Goal: Task Accomplishment & Management: Use online tool/utility

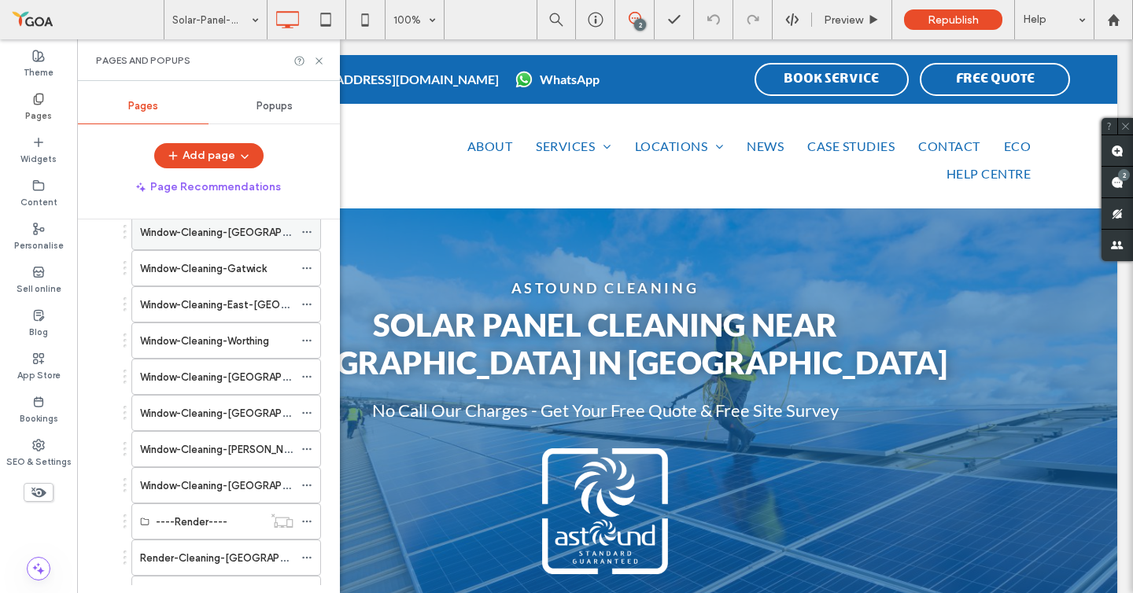
click at [195, 235] on label "Window-Cleaning-[GEOGRAPHIC_DATA]" at bounding box center [236, 233] width 193 height 28
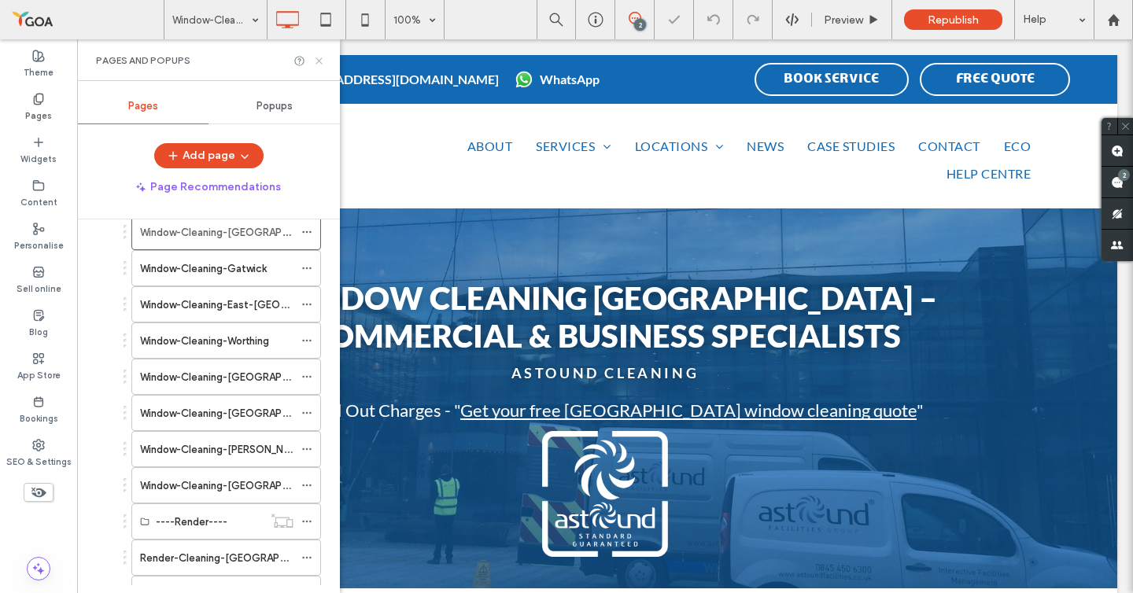
click at [320, 60] on icon at bounding box center [319, 61] width 12 height 12
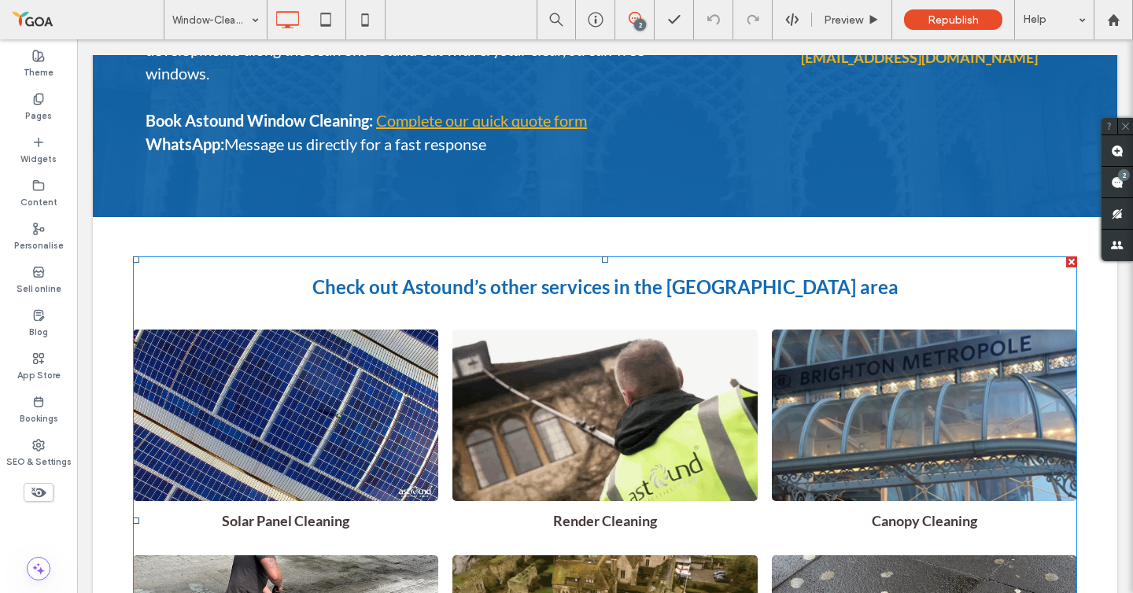
scroll to position [10926, 0]
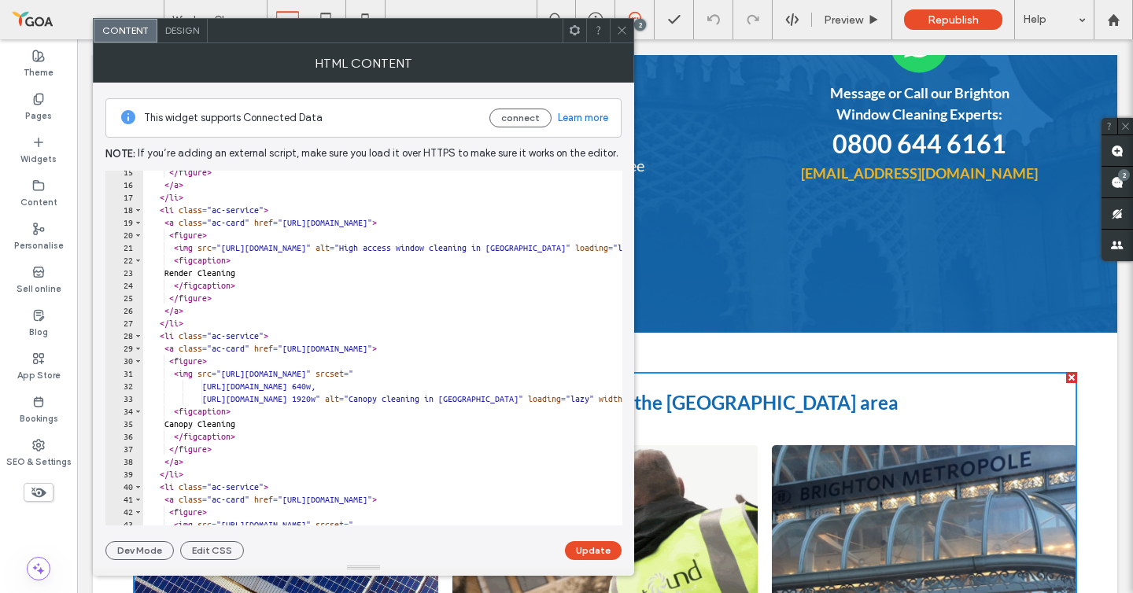
scroll to position [181, 0]
click at [621, 28] on icon at bounding box center [622, 30] width 12 height 12
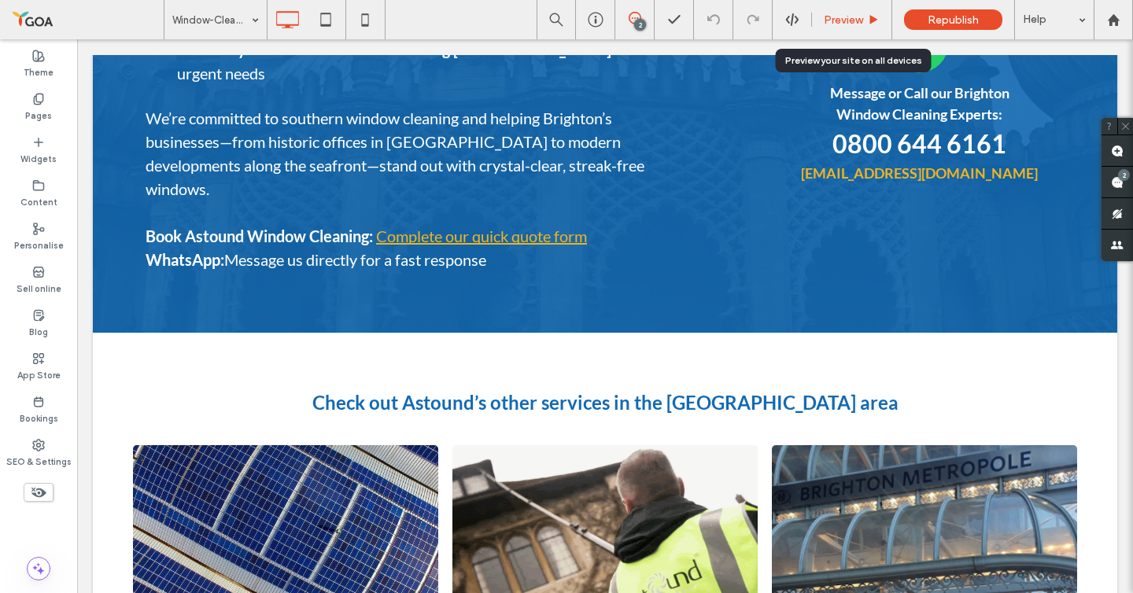
click at [863, 16] on div "Preview" at bounding box center [851, 19] width 79 height 13
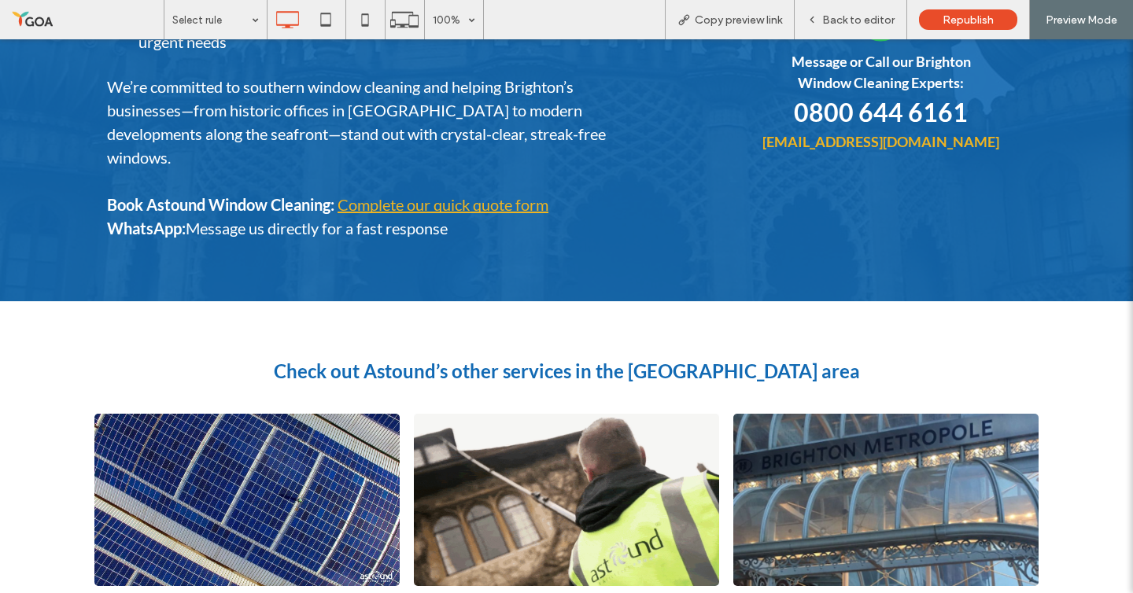
scroll to position [10879, 0]
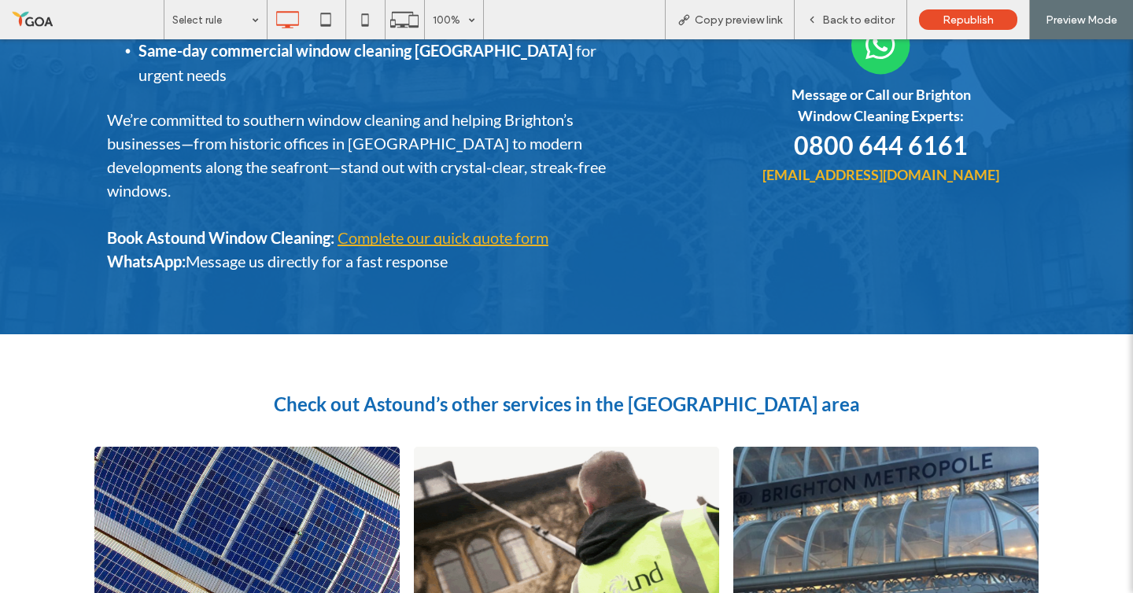
click at [493, 447] on img at bounding box center [566, 533] width 305 height 172
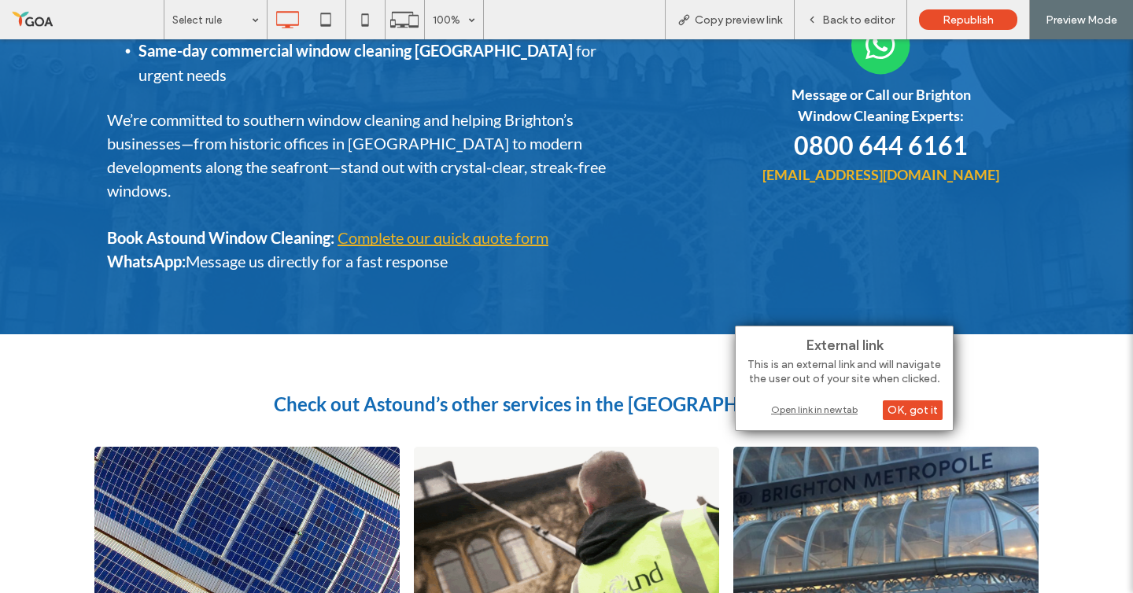
click at [810, 407] on div "Open link in new tab" at bounding box center [844, 409] width 197 height 17
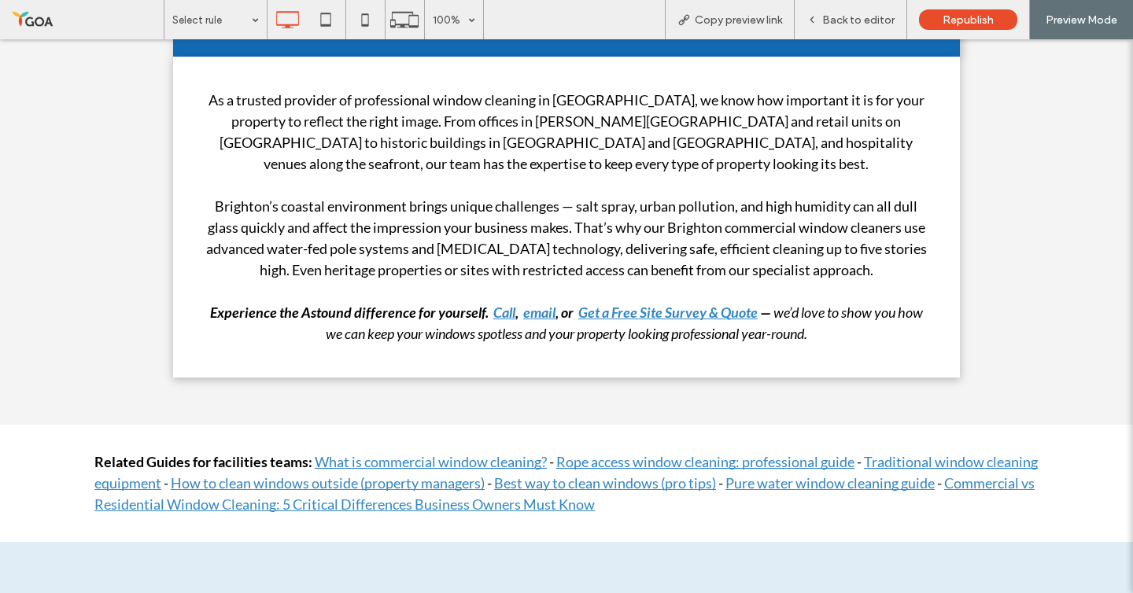
scroll to position [8245, 0]
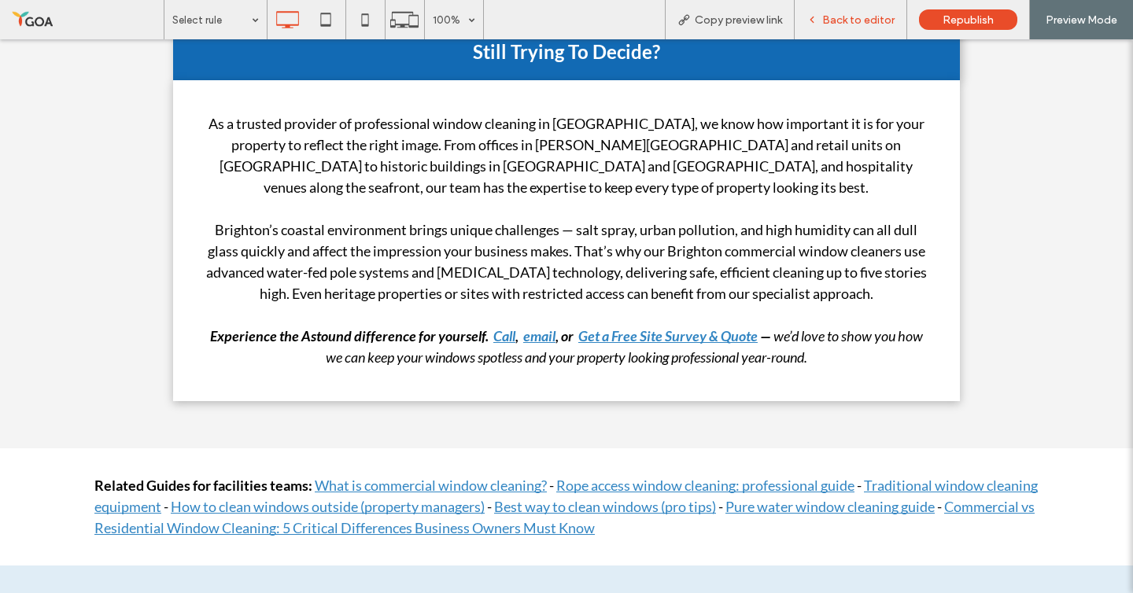
click at [830, 27] on div "Back to editor" at bounding box center [851, 19] width 113 height 39
click at [838, 16] on span "Back to editor" at bounding box center [858, 19] width 72 height 13
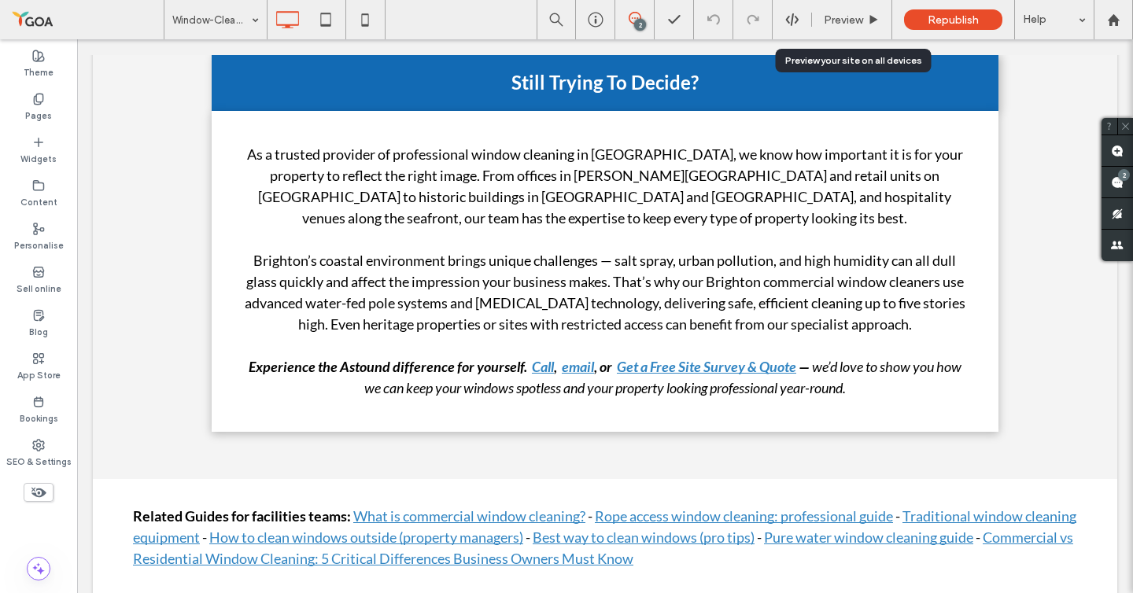
scroll to position [8256, 0]
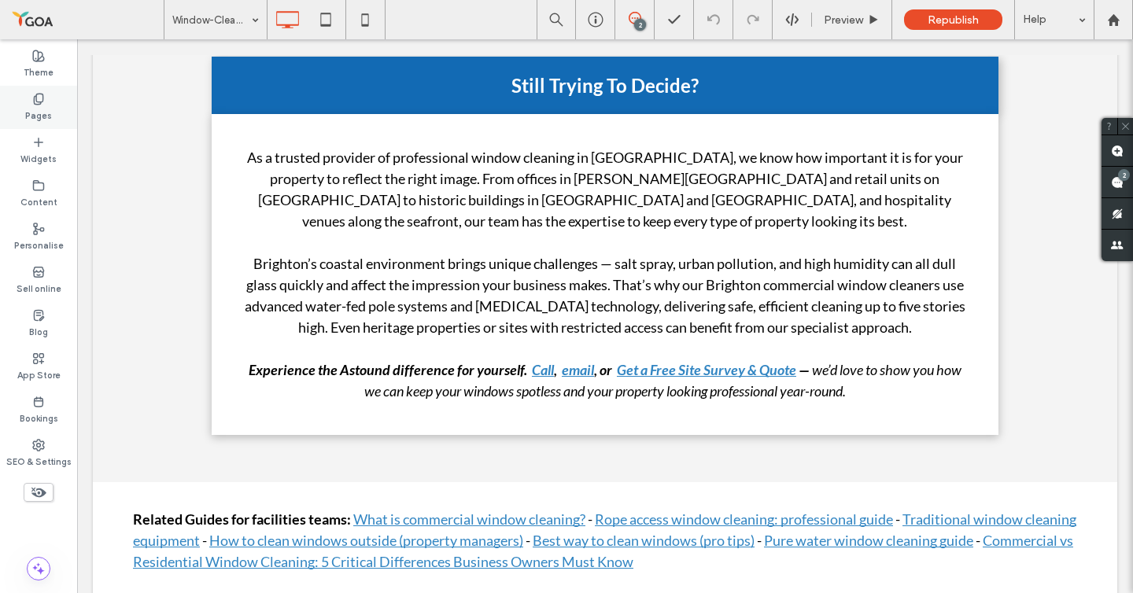
click at [43, 98] on icon at bounding box center [38, 99] width 13 height 13
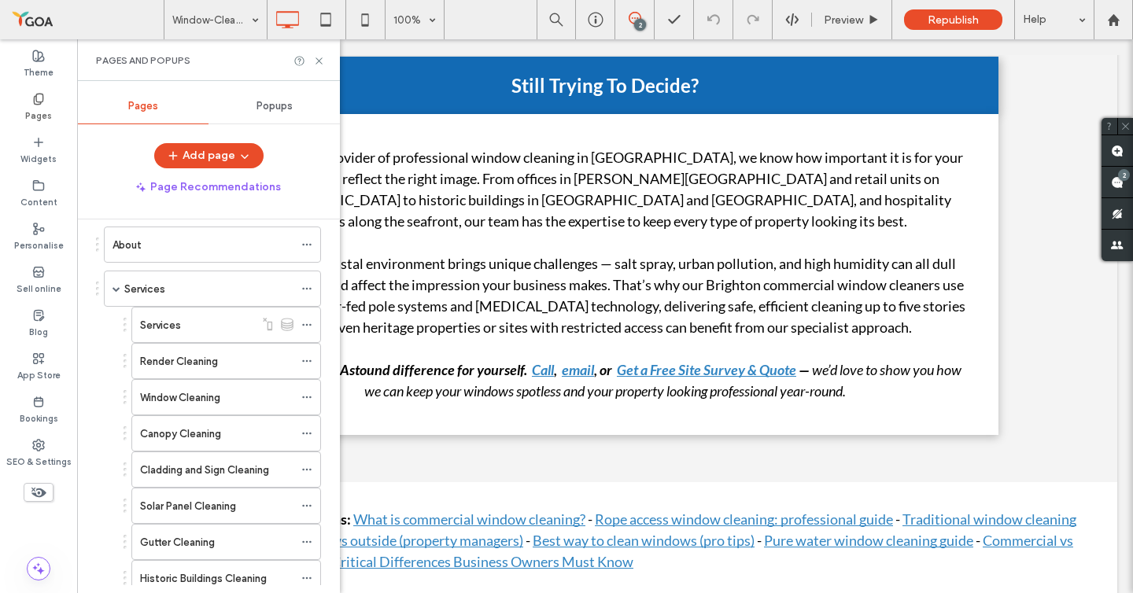
scroll to position [0, 0]
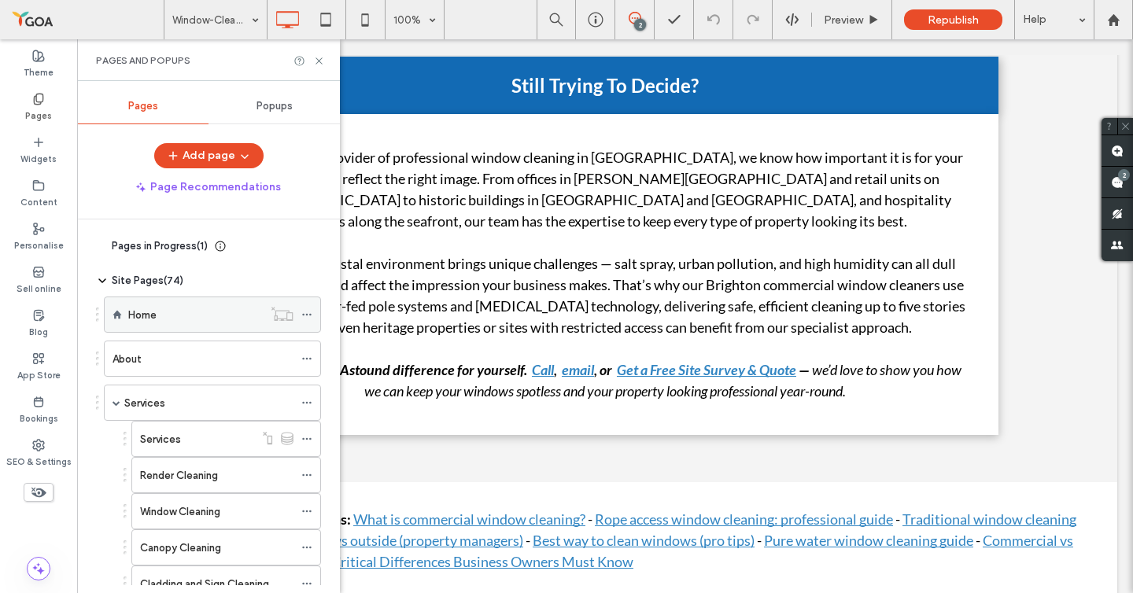
click at [179, 311] on div "Home" at bounding box center [195, 315] width 135 height 17
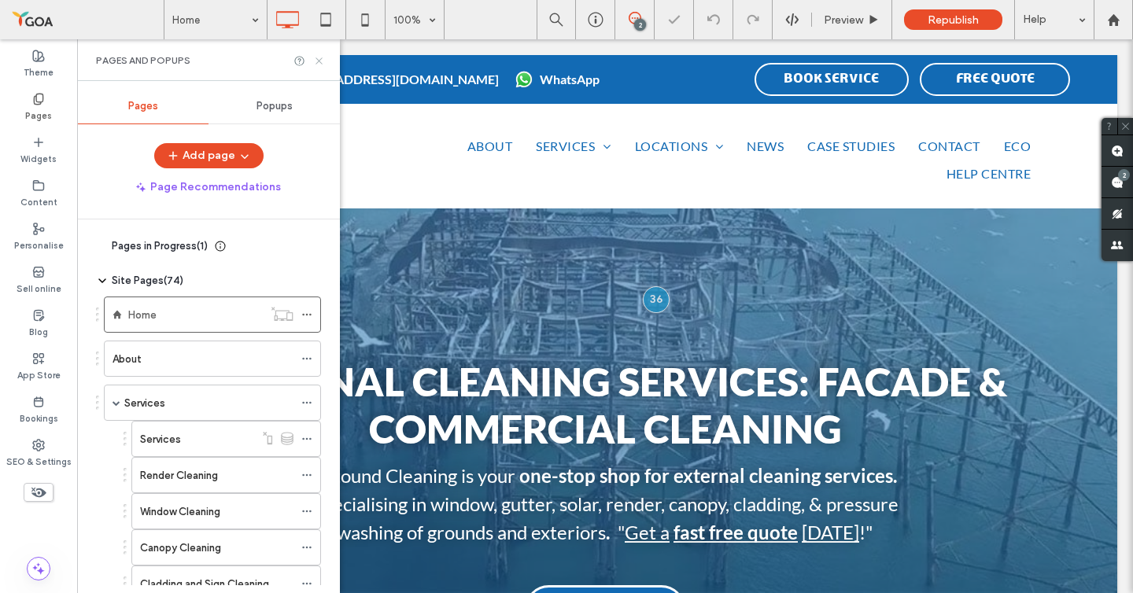
click at [323, 65] on icon at bounding box center [319, 61] width 12 height 12
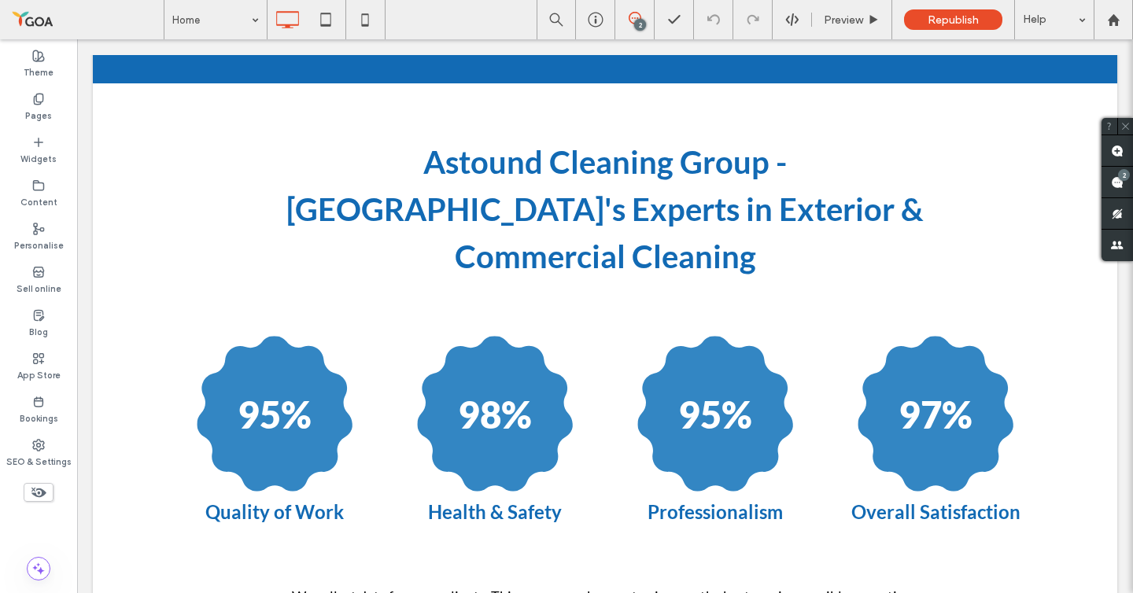
scroll to position [3918, 0]
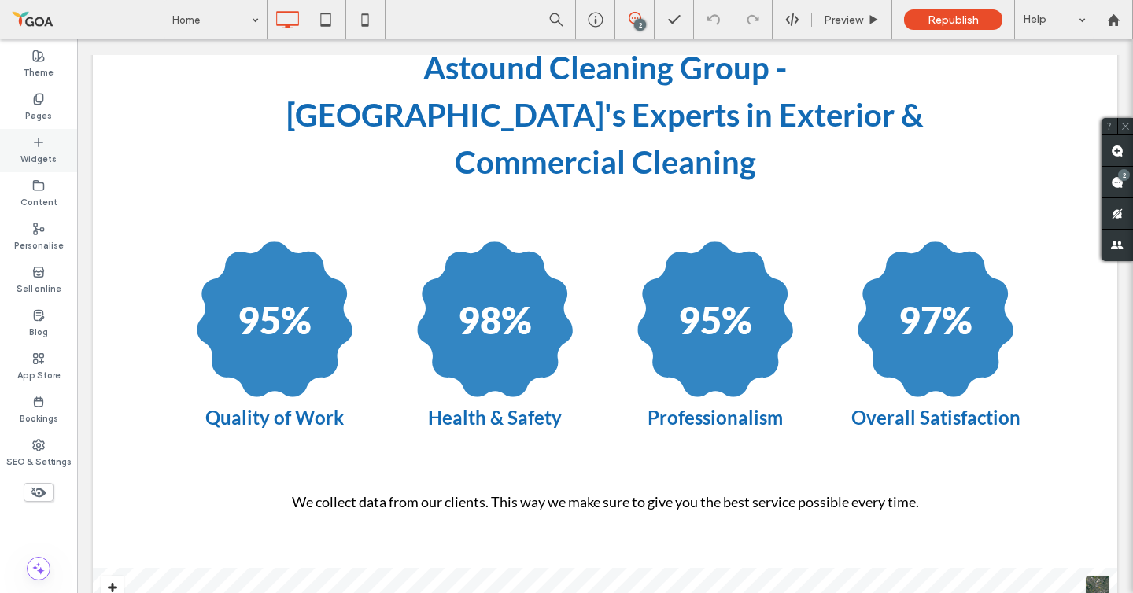
click at [32, 151] on label "Widgets" at bounding box center [38, 157] width 36 height 17
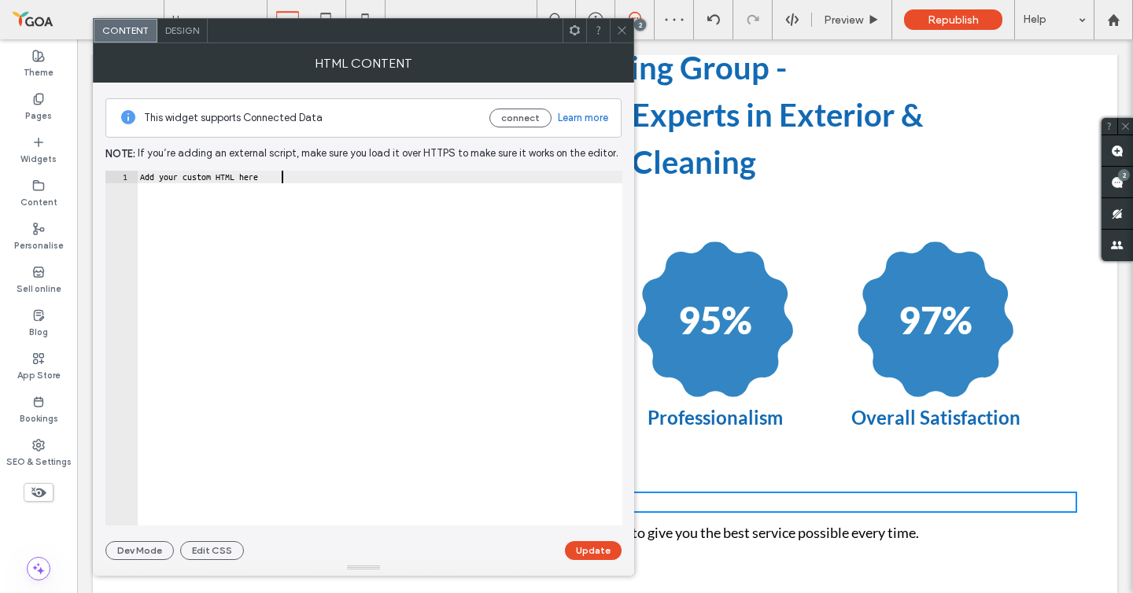
click at [392, 282] on div "Add your custom HTML here" at bounding box center [379, 361] width 485 height 380
paste textarea "Cursor at row 1"
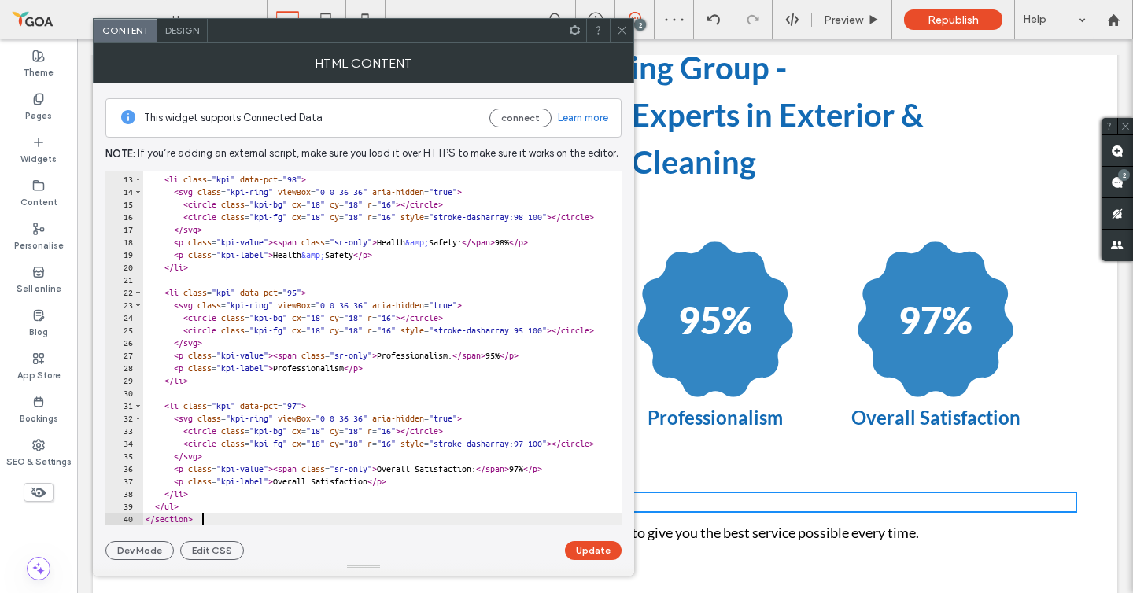
scroll to position [149, 0]
type textarea "******"
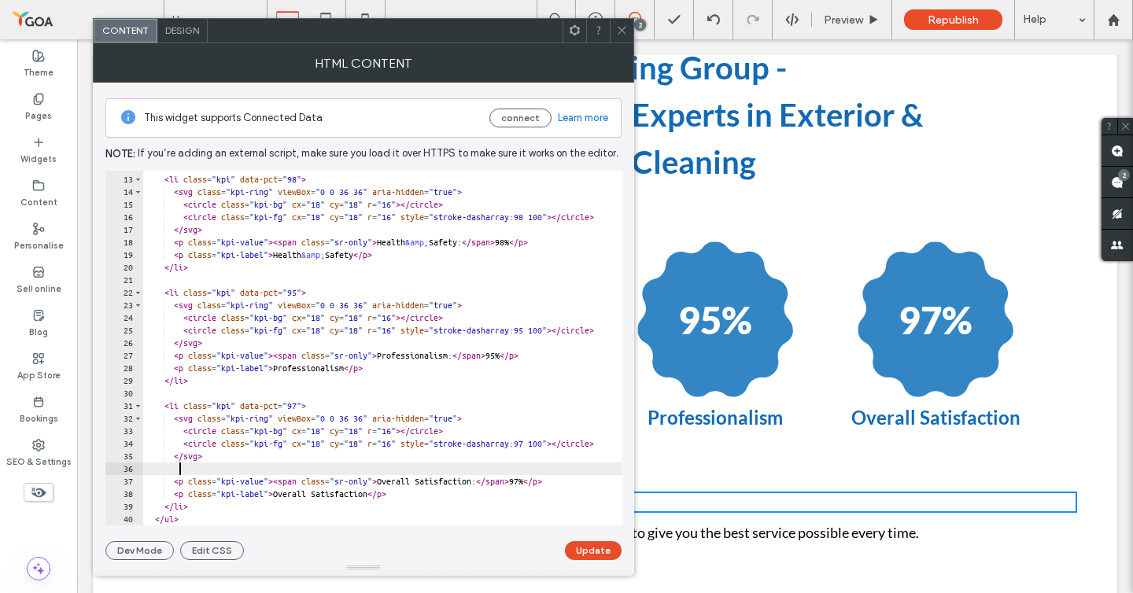
scroll to position [0, 2]
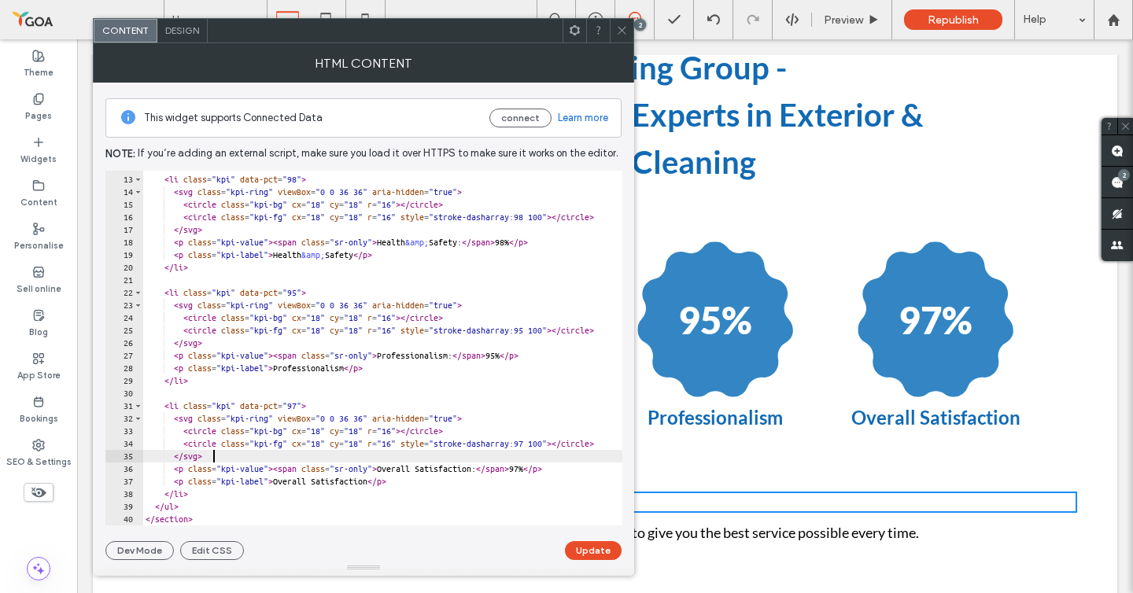
click at [251, 515] on div at bounding box center [414, 518] width 544 height 16
type textarea "**********"
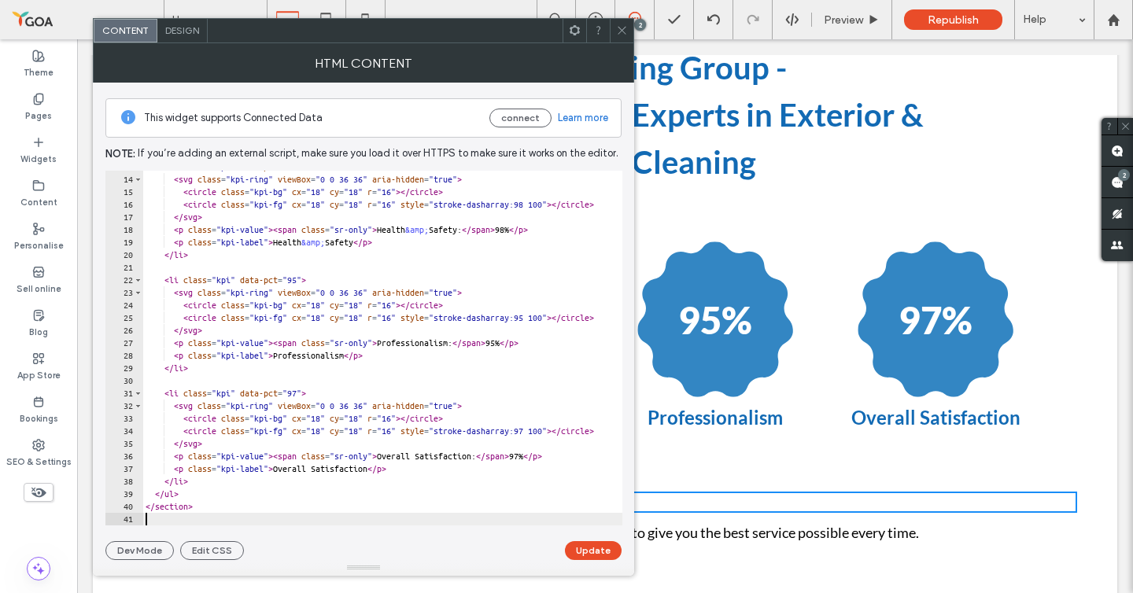
scroll to position [0, 0]
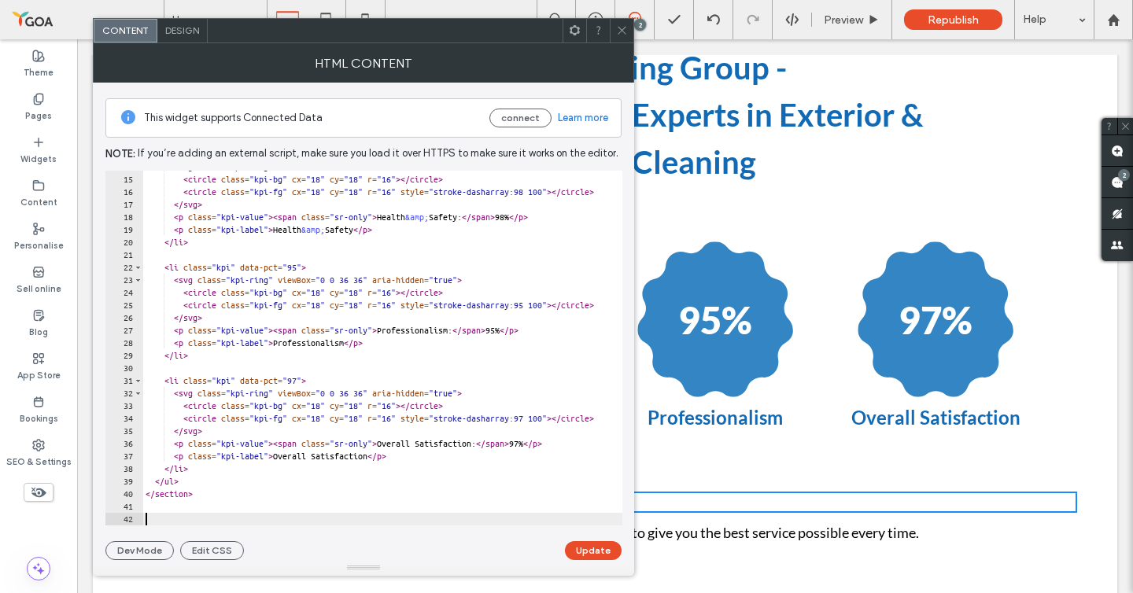
paste textarea "**********"
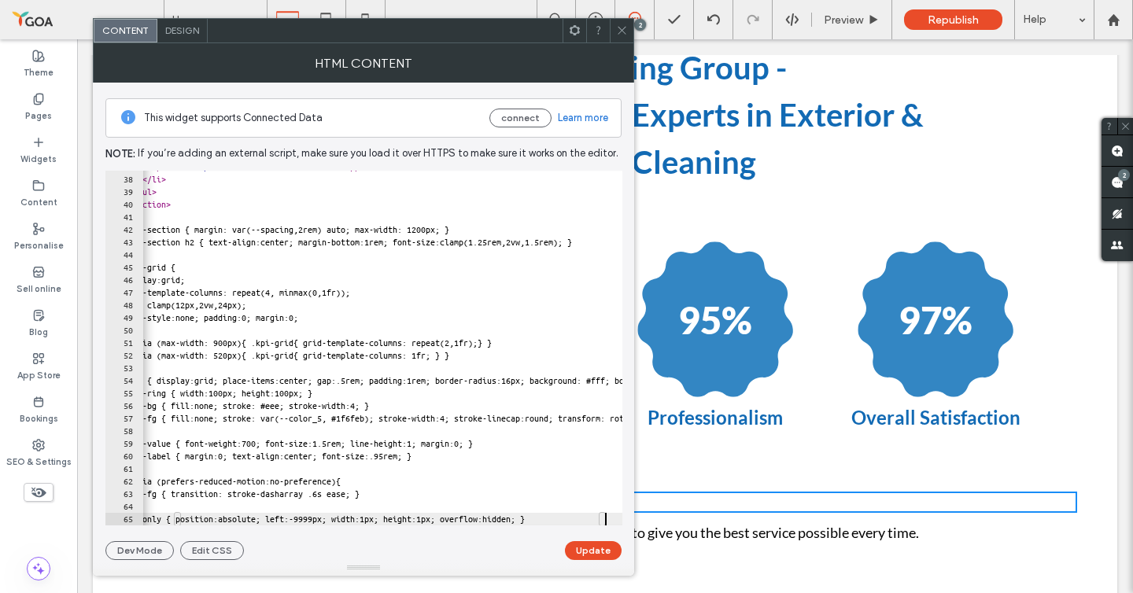
scroll to position [0, 22]
type textarea "**********"
click at [589, 544] on button "Update" at bounding box center [593, 550] width 57 height 19
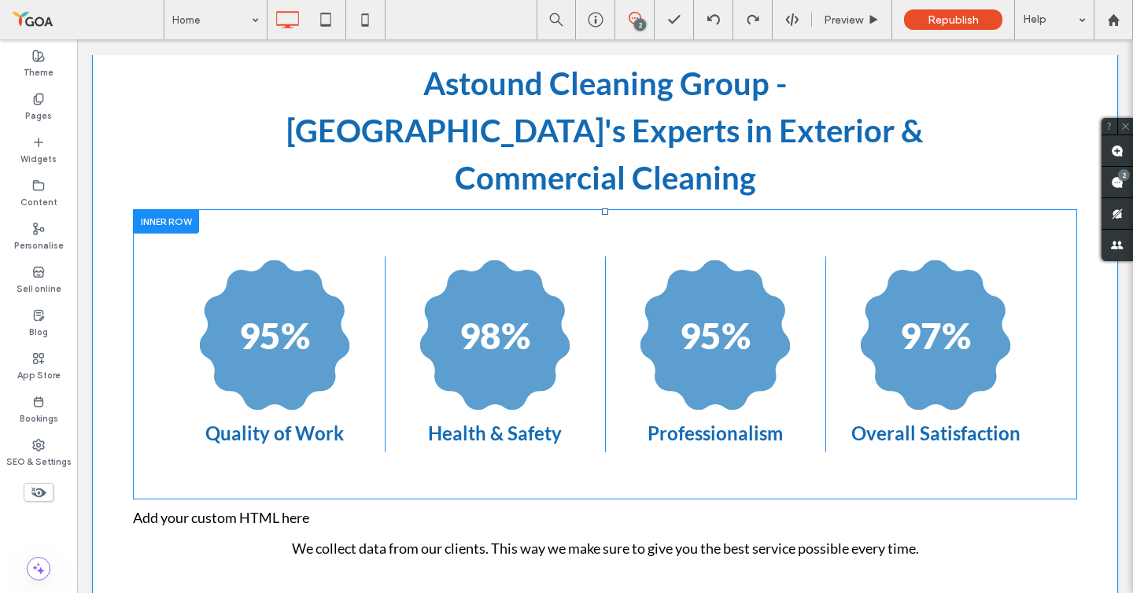
scroll to position [3927, 0]
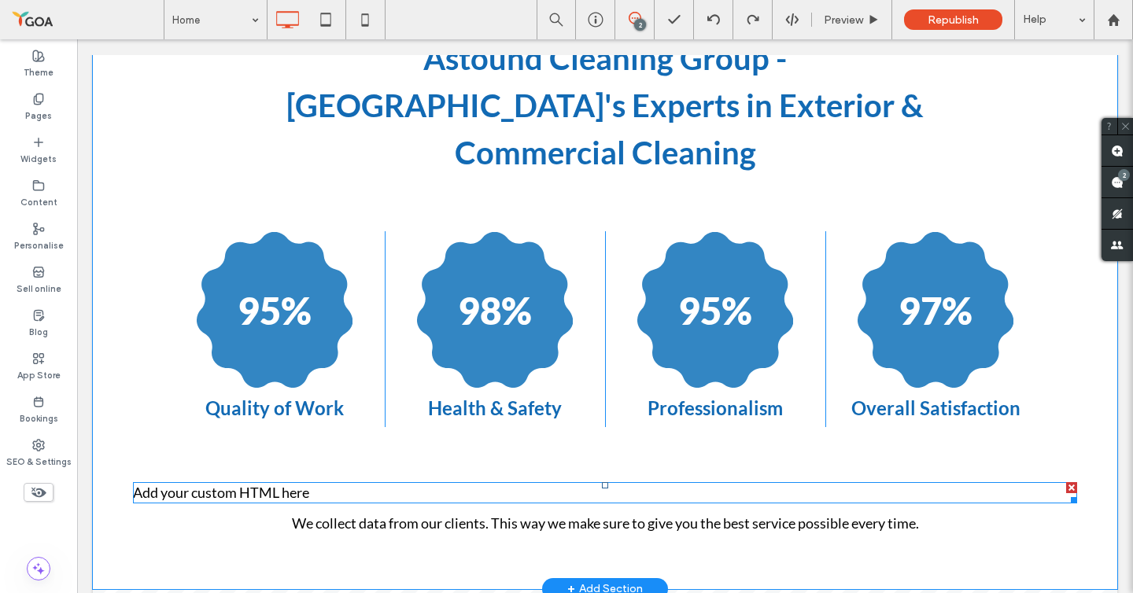
click at [164, 482] on span at bounding box center [605, 492] width 944 height 21
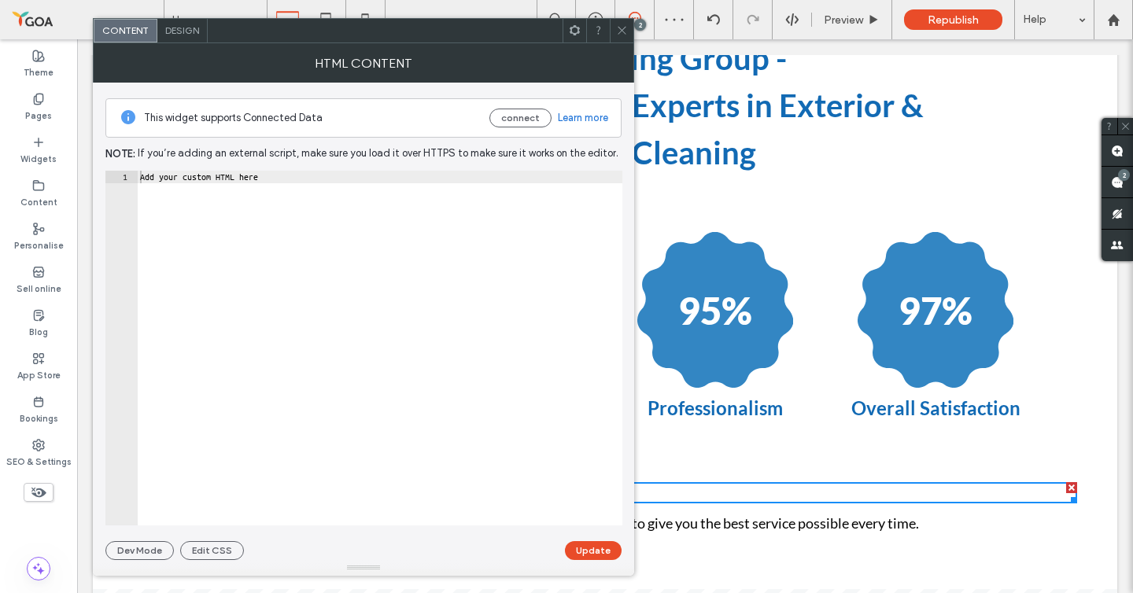
click at [153, 180] on div "Add your custom HTML here" at bounding box center [379, 361] width 485 height 380
click at [148, 175] on div "Add your custom HTML here" at bounding box center [379, 361] width 485 height 380
paste textarea "**********"
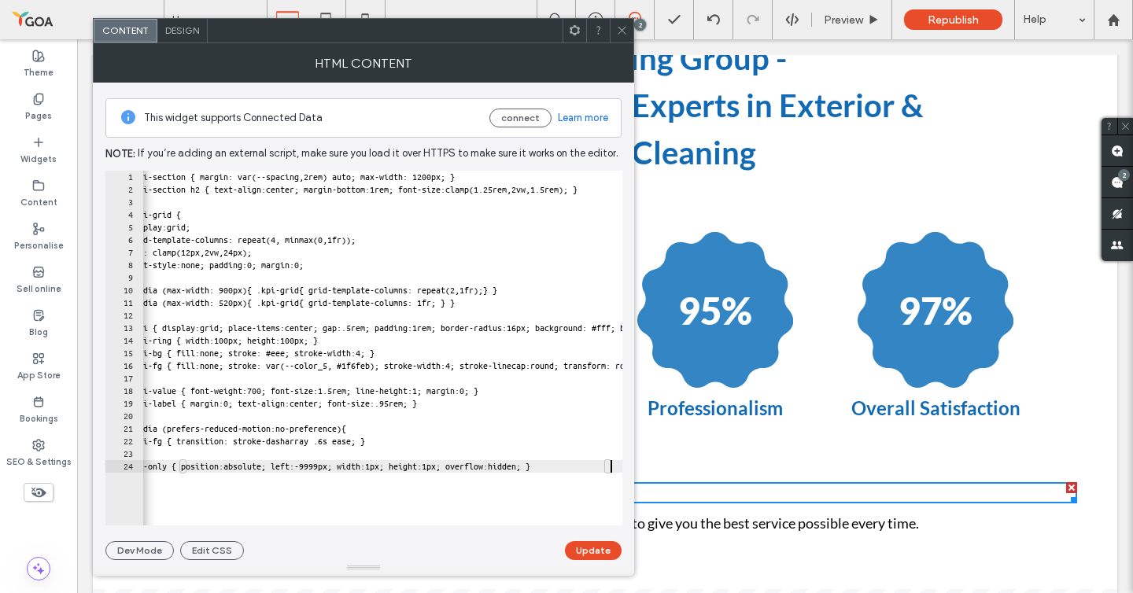
scroll to position [0, 0]
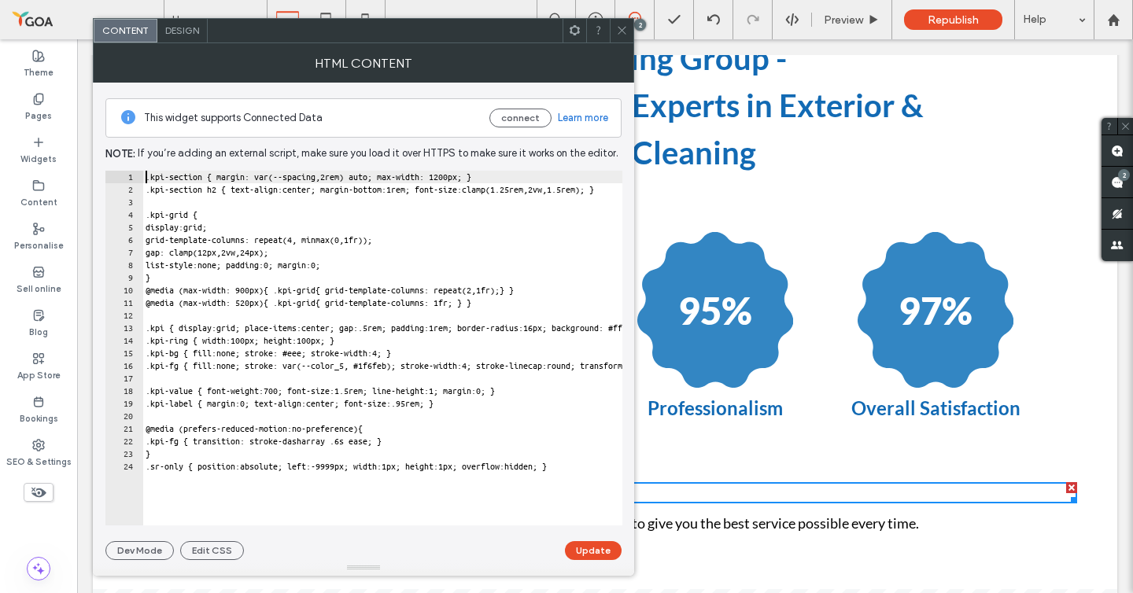
click at [146, 174] on div ".kpi-section { margin: var(--spacing,2rem) auto; max-width: 1200px; } .kpi-sect…" at bounding box center [562, 361] width 840 height 380
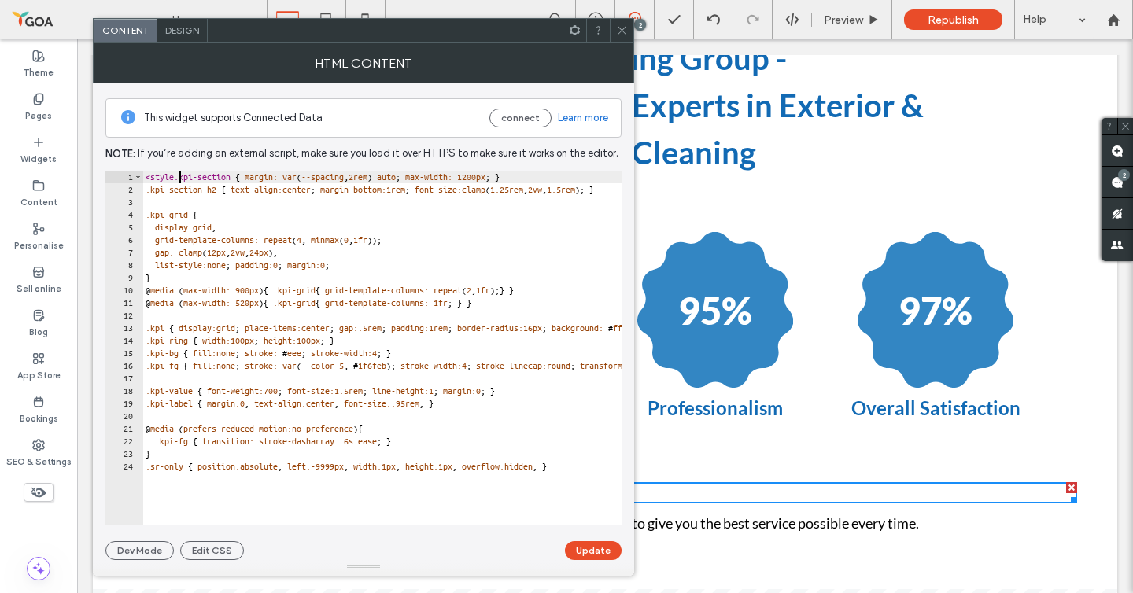
scroll to position [0, 2]
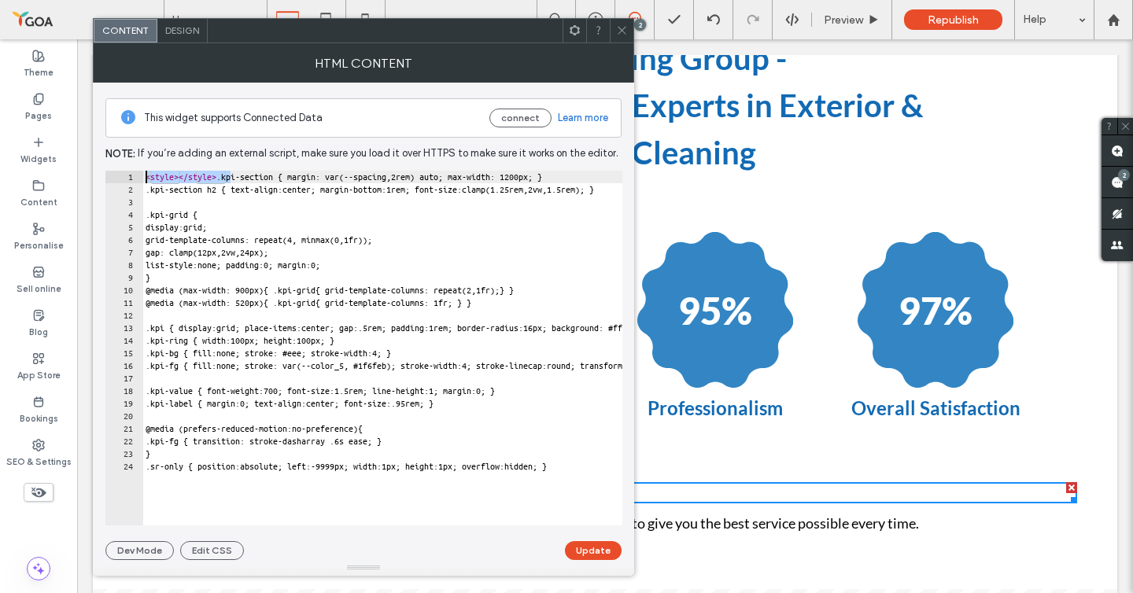
drag, startPoint x: 231, startPoint y: 175, endPoint x: 196, endPoint y: 145, distance: 46.3
click at [196, 145] on div "**********" at bounding box center [363, 322] width 516 height 478
click at [192, 174] on div "< style > </ style > .kpi-section { margin: var(--spacing,2rem) auto; max-width…" at bounding box center [562, 361] width 840 height 380
drag, startPoint x: 184, startPoint y: 179, endPoint x: 233, endPoint y: 177, distance: 48.8
click at [233, 177] on div "< style > </ style > .kpi-section { margin: var(--spacing,2rem) auto; max-width…" at bounding box center [562, 361] width 840 height 380
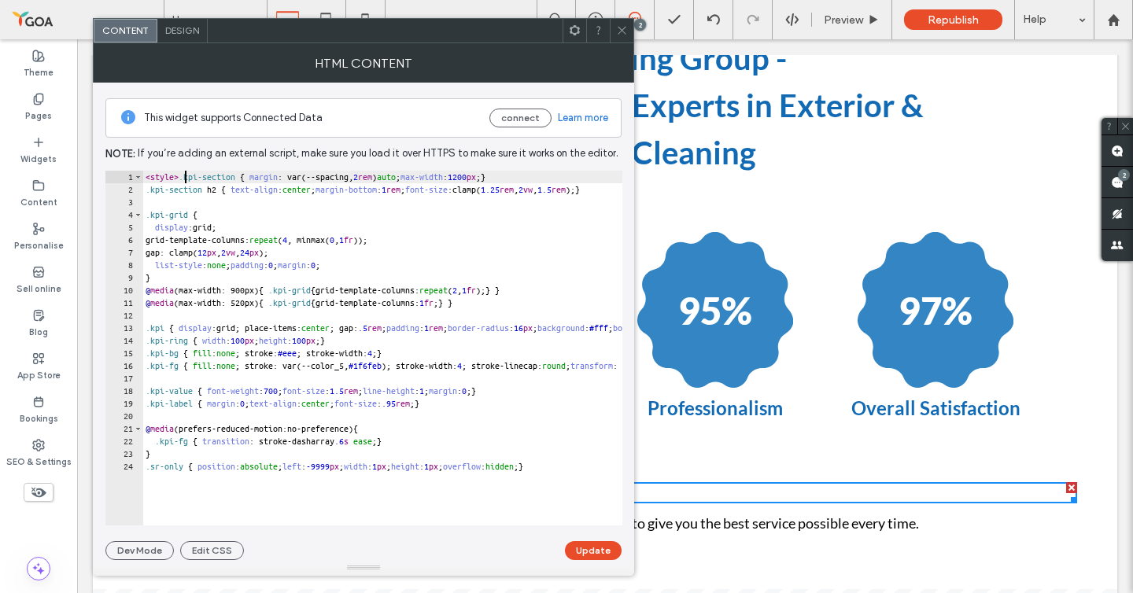
click at [158, 489] on div "< style > .kpi-section { margin : var(--spacing, 2 rem ) auto ; max-width : 120…" at bounding box center [562, 361] width 840 height 380
type textarea "**********"
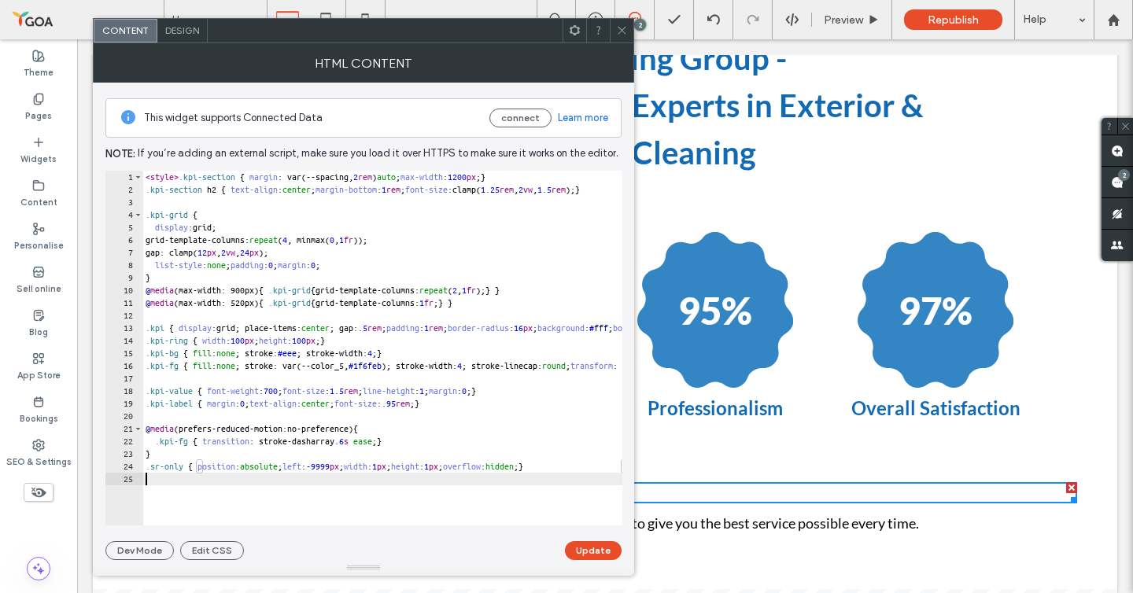
scroll to position [0, 0]
paste textarea "********"
click at [146, 178] on div "< style > .kpi-section { margin : var(--spacing, 2 rem ) auto ; max-width : 120…" at bounding box center [562, 361] width 840 height 380
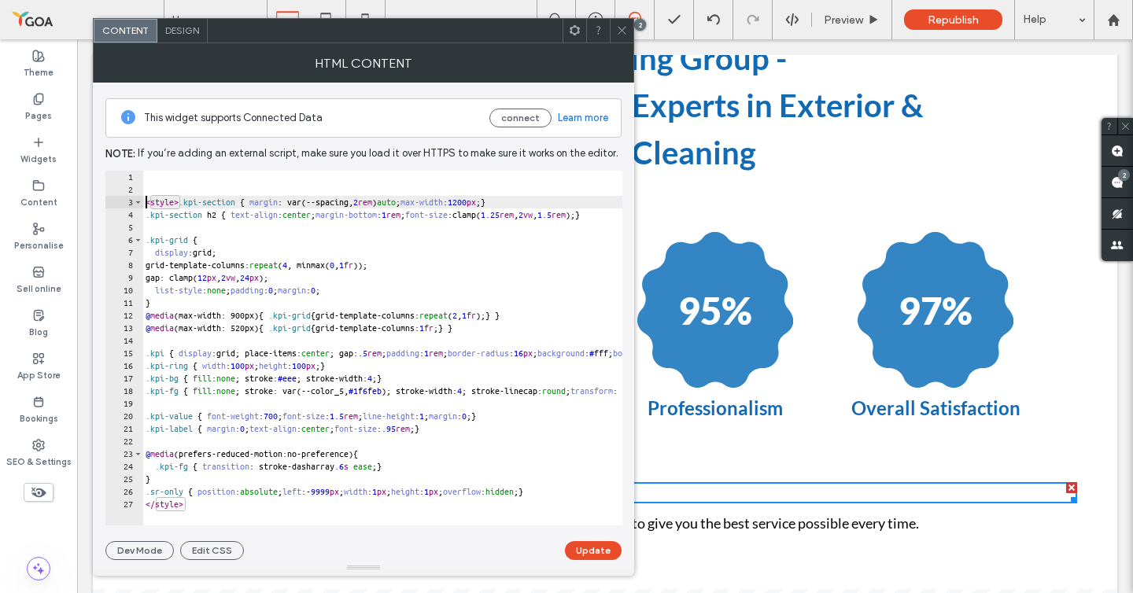
type textarea "**********"
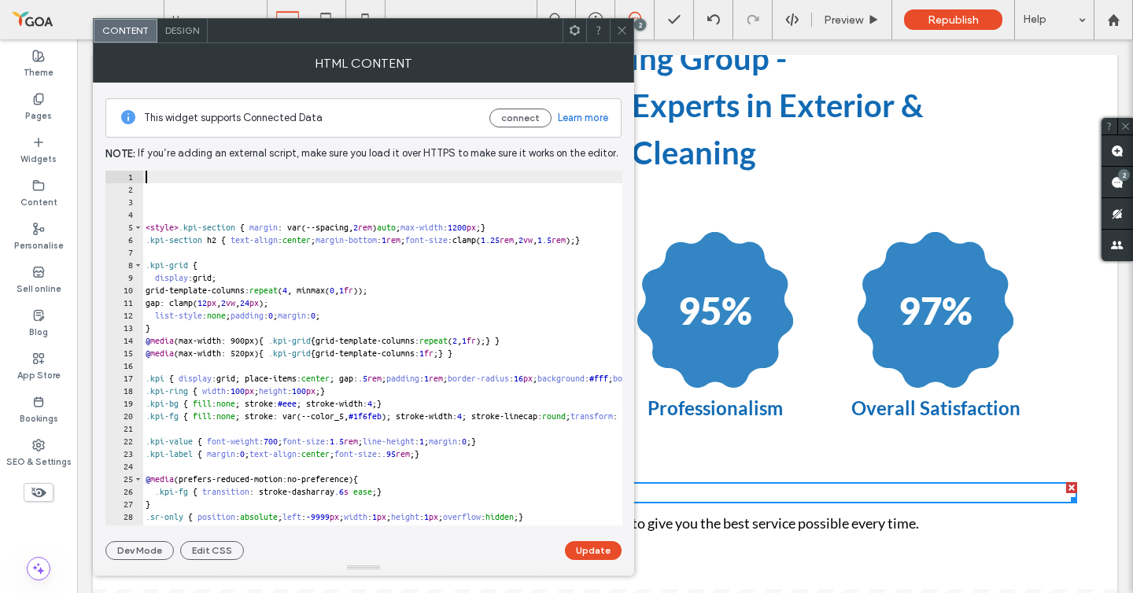
paste textarea "**********"
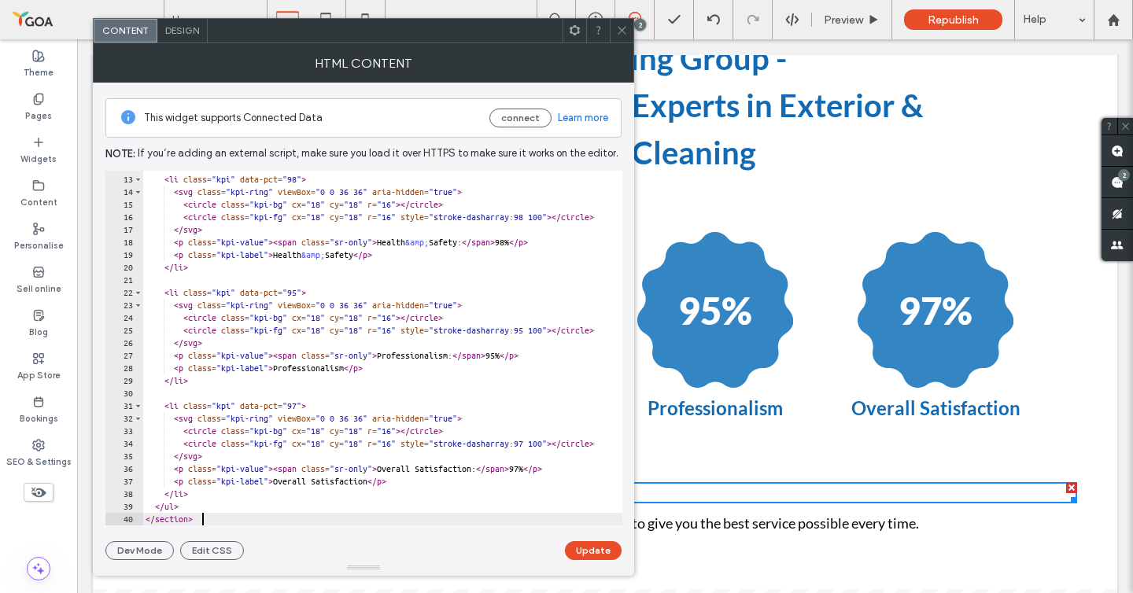
scroll to position [149, 0]
click at [582, 550] on button "Update" at bounding box center [593, 550] width 57 height 19
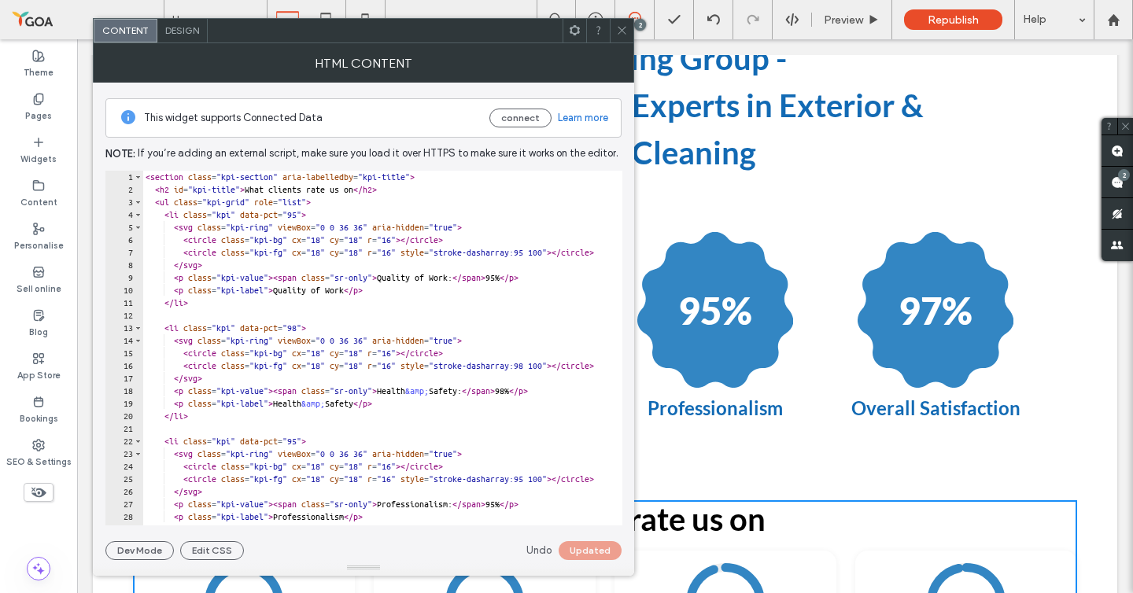
scroll to position [0, 0]
click at [172, 187] on div "< section class = "kpi-section" aria-labelledby = "kpi-title" > < h2 id = "kpi-…" at bounding box center [562, 361] width 840 height 380
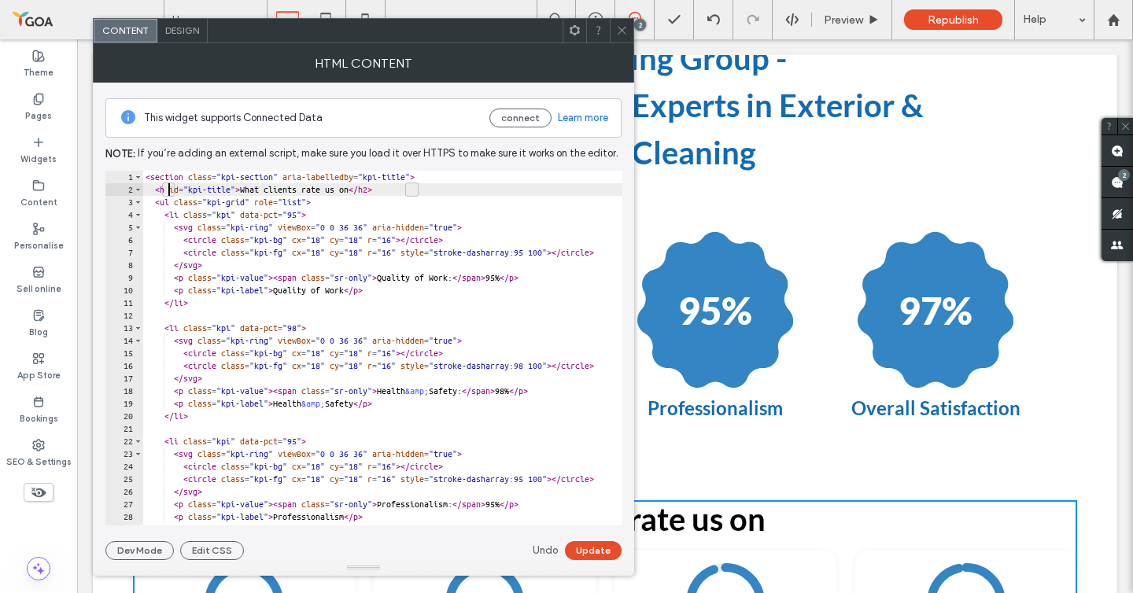
scroll to position [0, 2]
click at [417, 190] on div "< section class = "kpi-section" aria-labelledby = "kpi-title" > < h3 id = "kpi-…" at bounding box center [562, 361] width 840 height 380
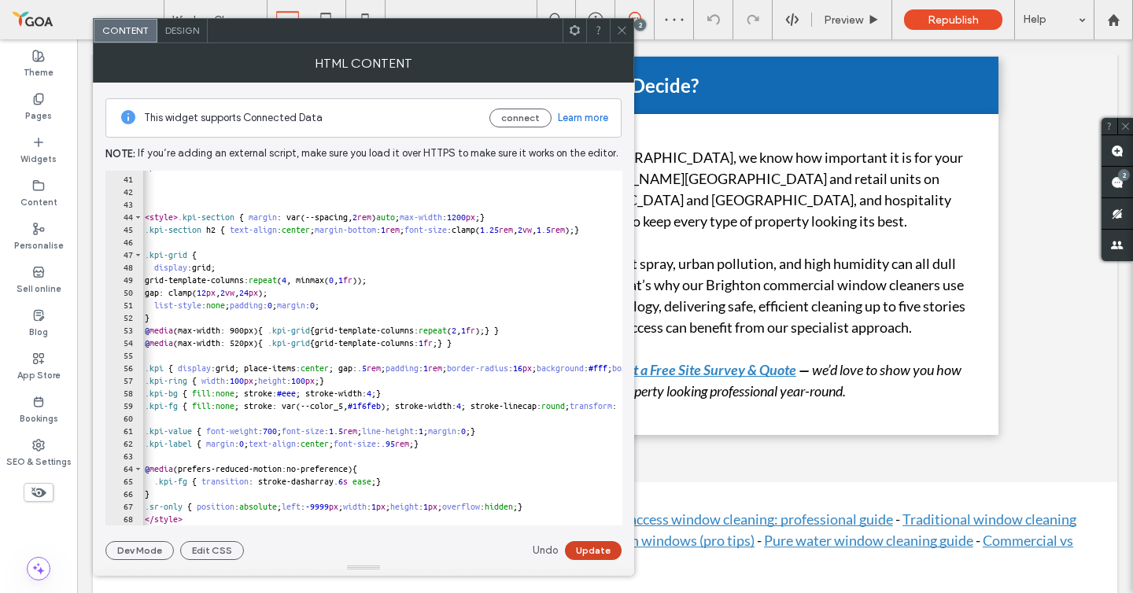
type textarea "**********"
click at [599, 545] on button "Update" at bounding box center [593, 550] width 57 height 19
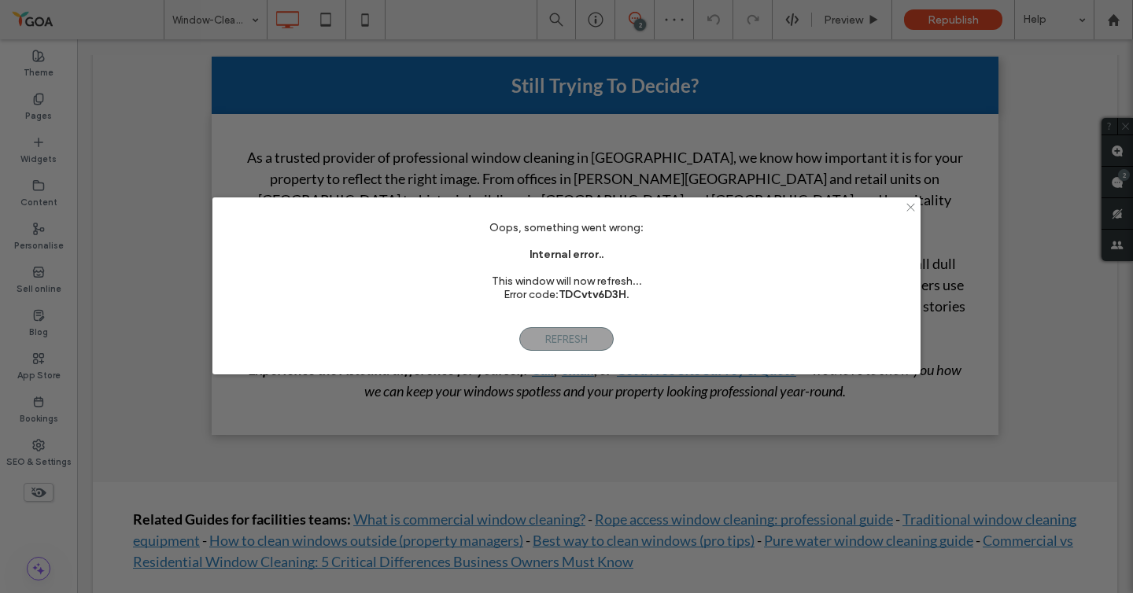
click at [909, 204] on icon at bounding box center [911, 207] width 12 height 12
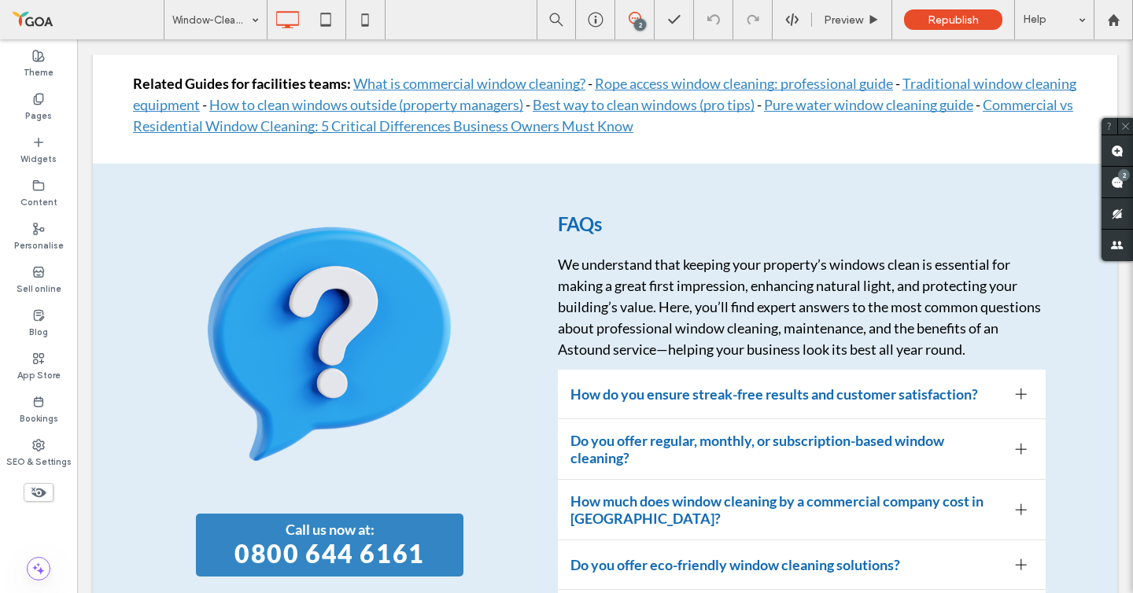
scroll to position [8621, 0]
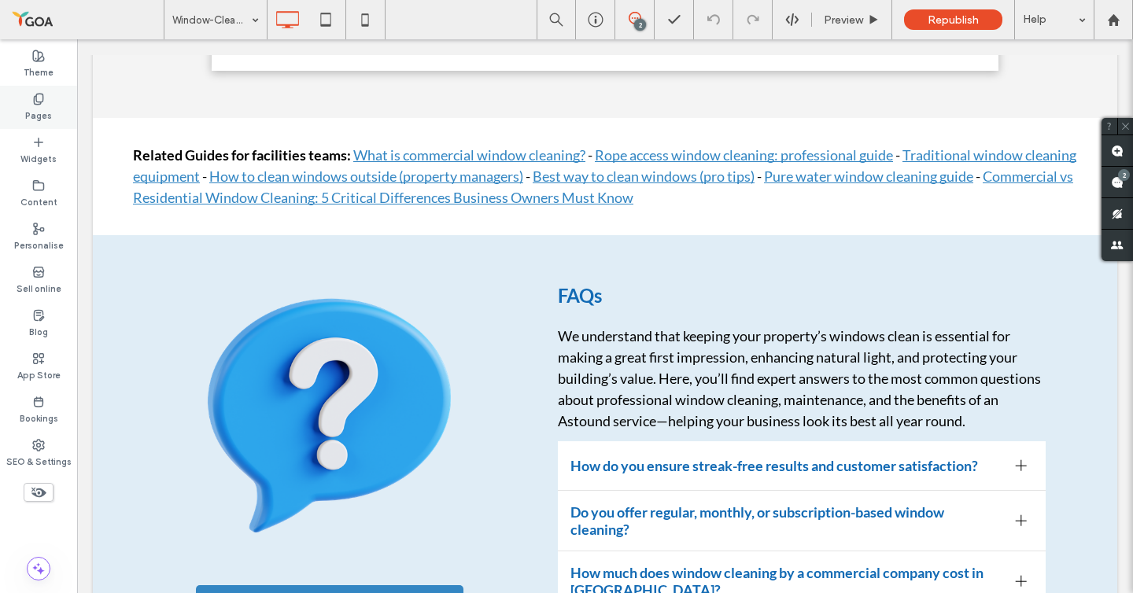
click at [33, 106] on label "Pages" at bounding box center [38, 113] width 27 height 17
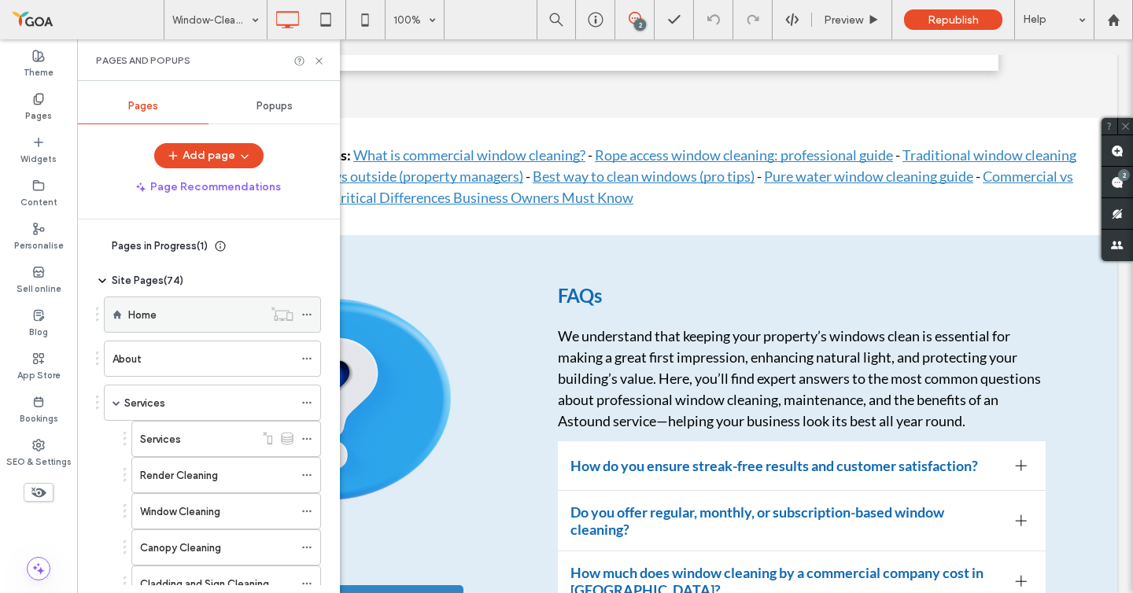
click at [181, 312] on div "Home" at bounding box center [195, 315] width 135 height 17
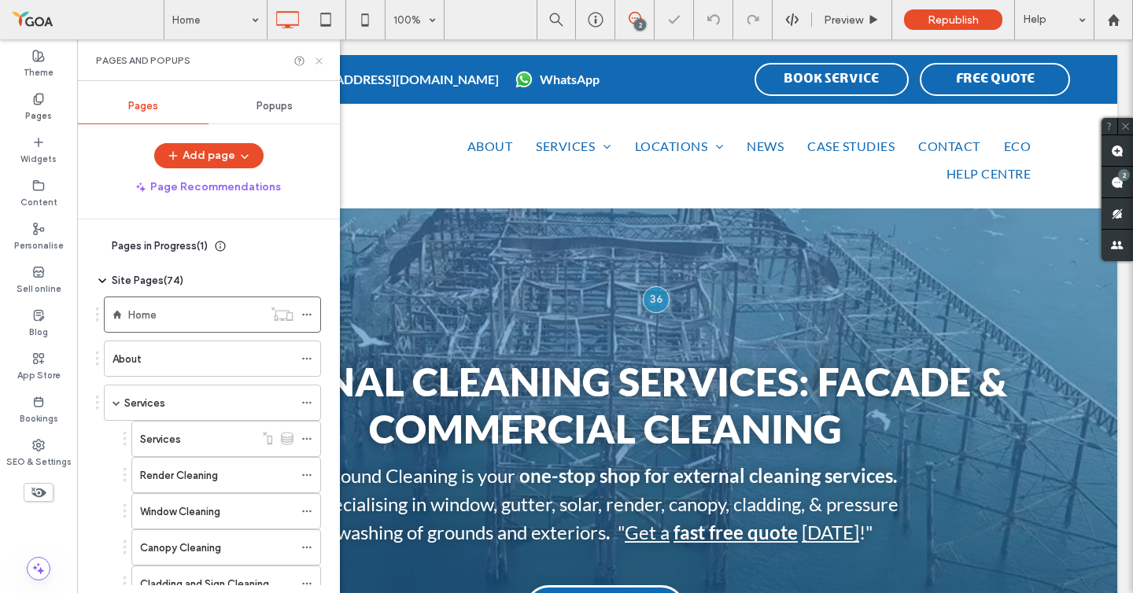
click at [321, 60] on icon at bounding box center [319, 61] width 12 height 12
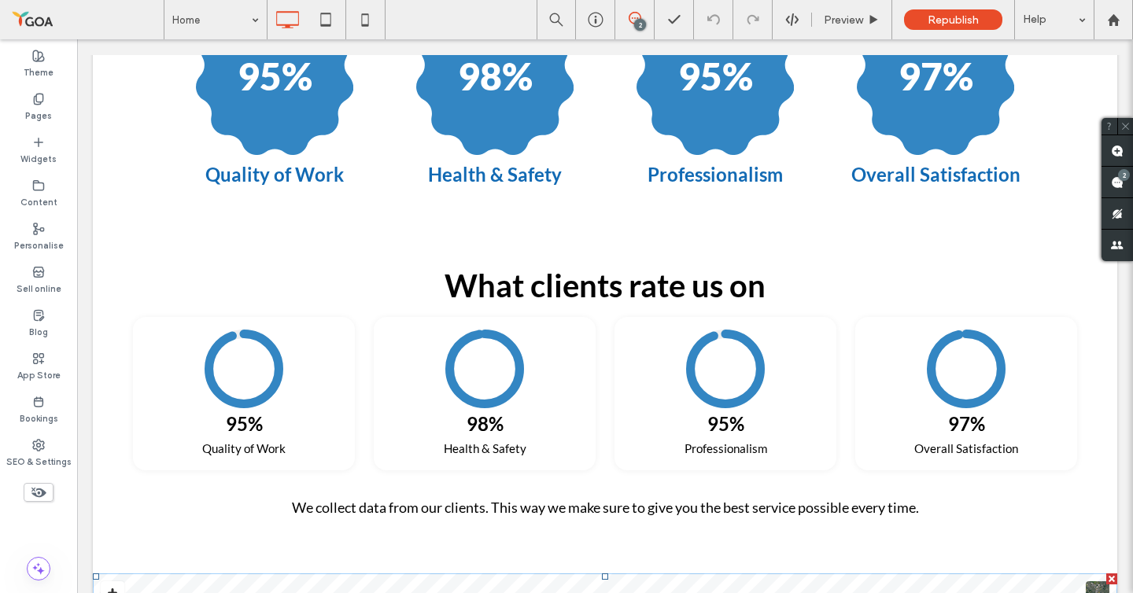
scroll to position [4142, 0]
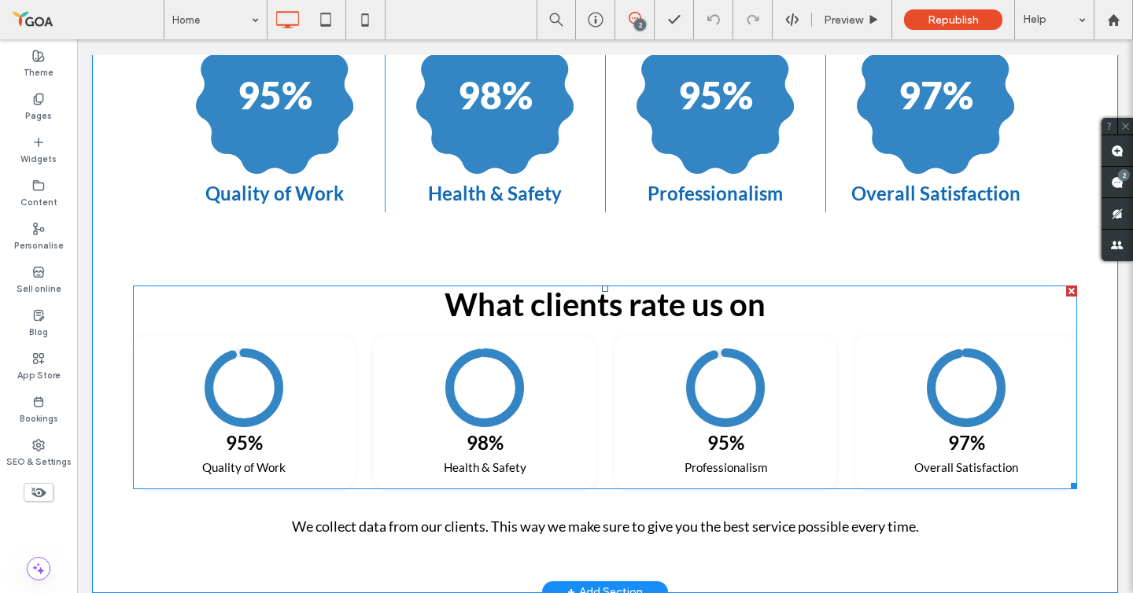
click at [1072, 286] on div at bounding box center [1071, 291] width 11 height 11
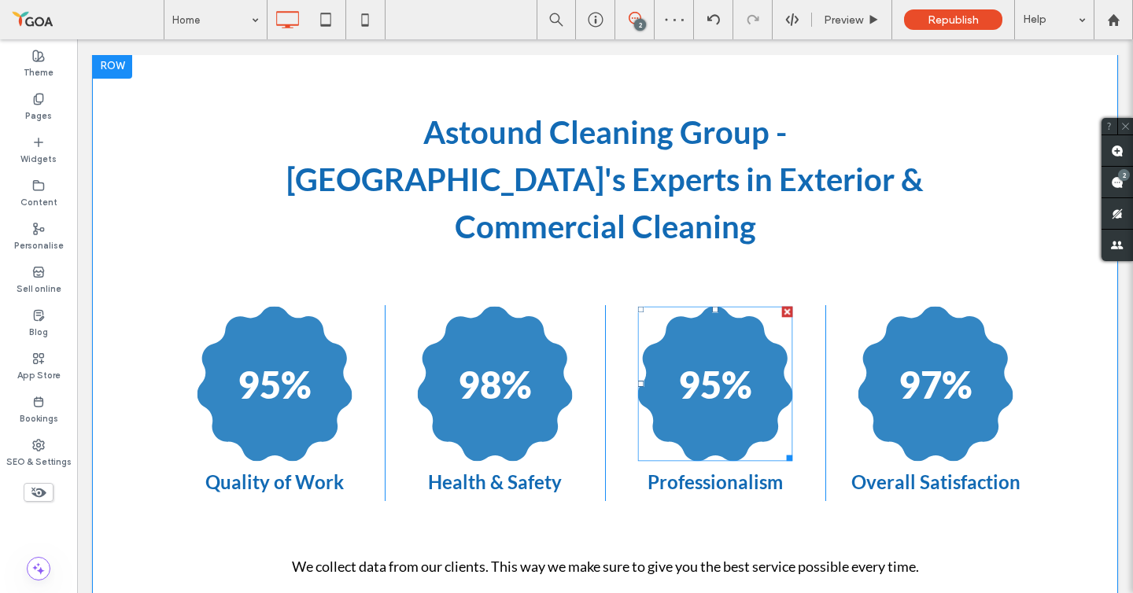
scroll to position [3814, 0]
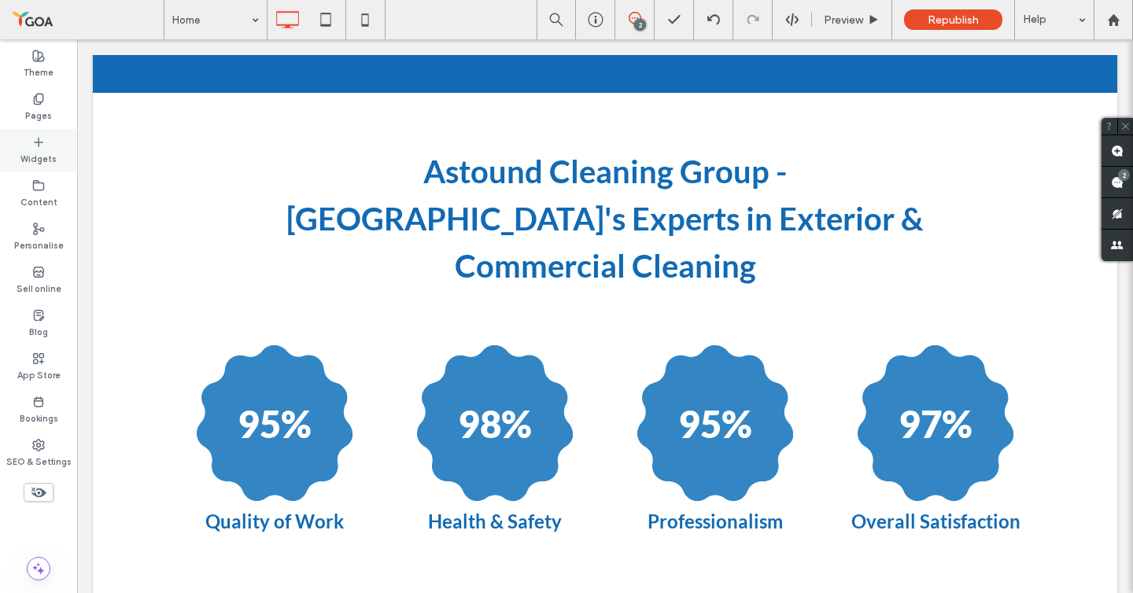
click at [46, 136] on div "Widgets" at bounding box center [38, 150] width 77 height 43
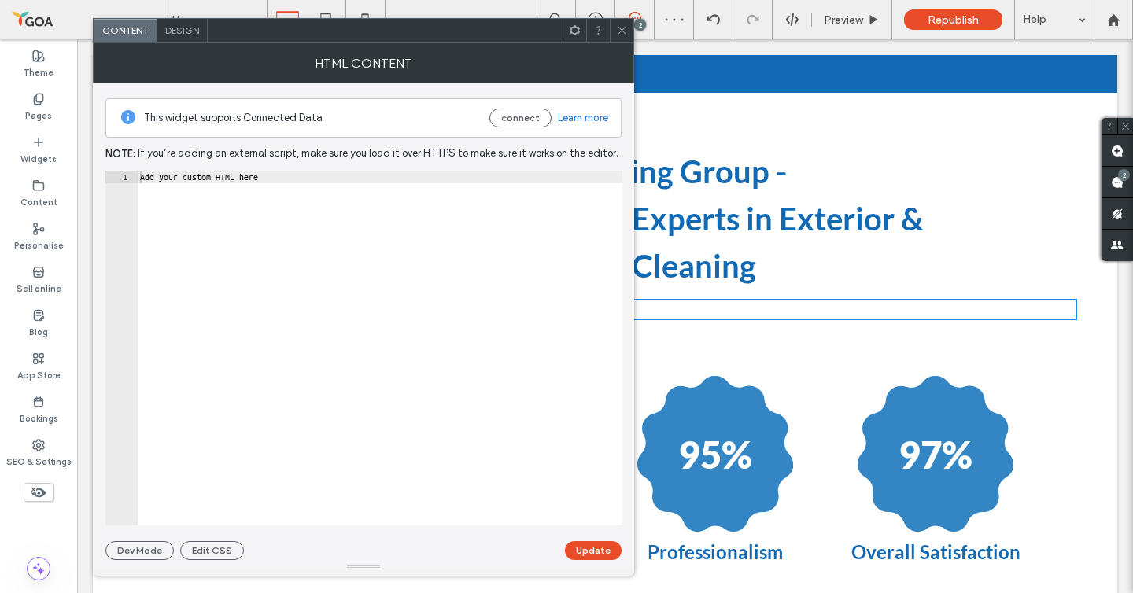
click at [432, 166] on div "This widget supports Connected Data connect Learn more Note: If you’re adding a…" at bounding box center [363, 322] width 516 height 478
click at [430, 173] on div "Add your custom HTML here" at bounding box center [379, 361] width 485 height 380
paste textarea "Cursor at row 1"
type textarea "**********"
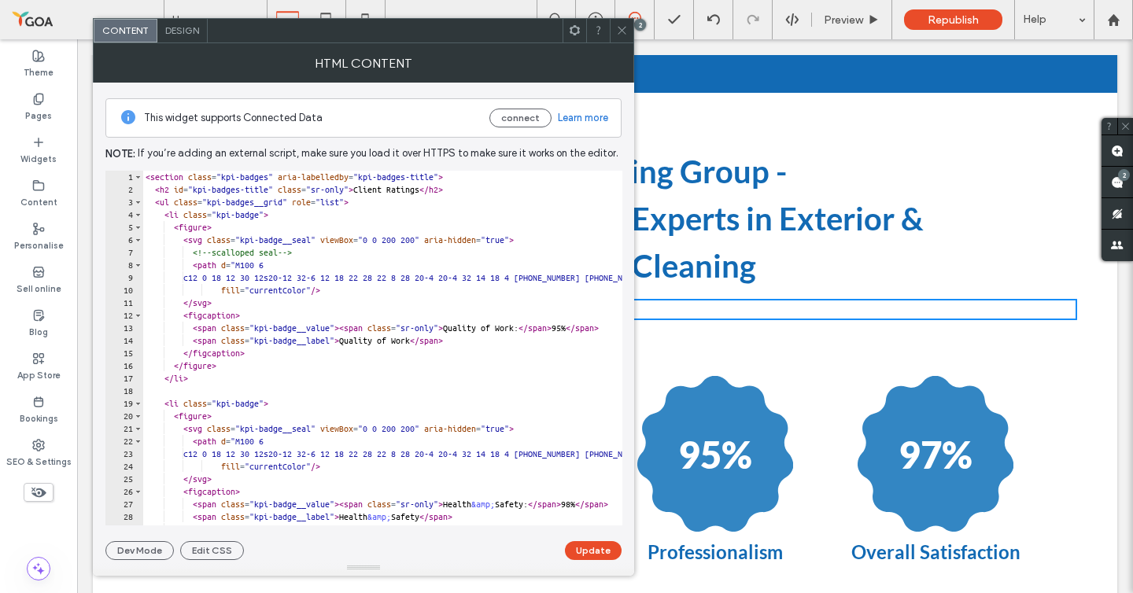
scroll to position [0, 0]
click at [146, 175] on div "< section class = "kpi-badges" aria-labelledby = "kpi-badges-title" > < h2 id =…" at bounding box center [833, 361] width 1383 height 380
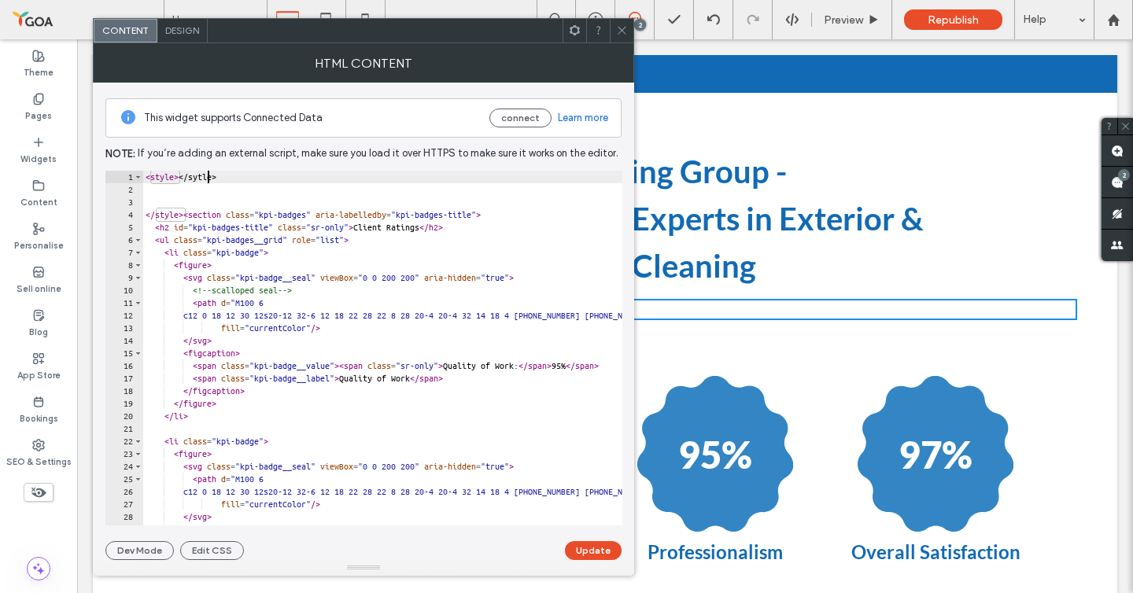
click at [207, 176] on div "< style > </ sytle > </ style > < section class = "kpi-badges" aria-labelledby …" at bounding box center [833, 361] width 1383 height 380
type textarea "**********"
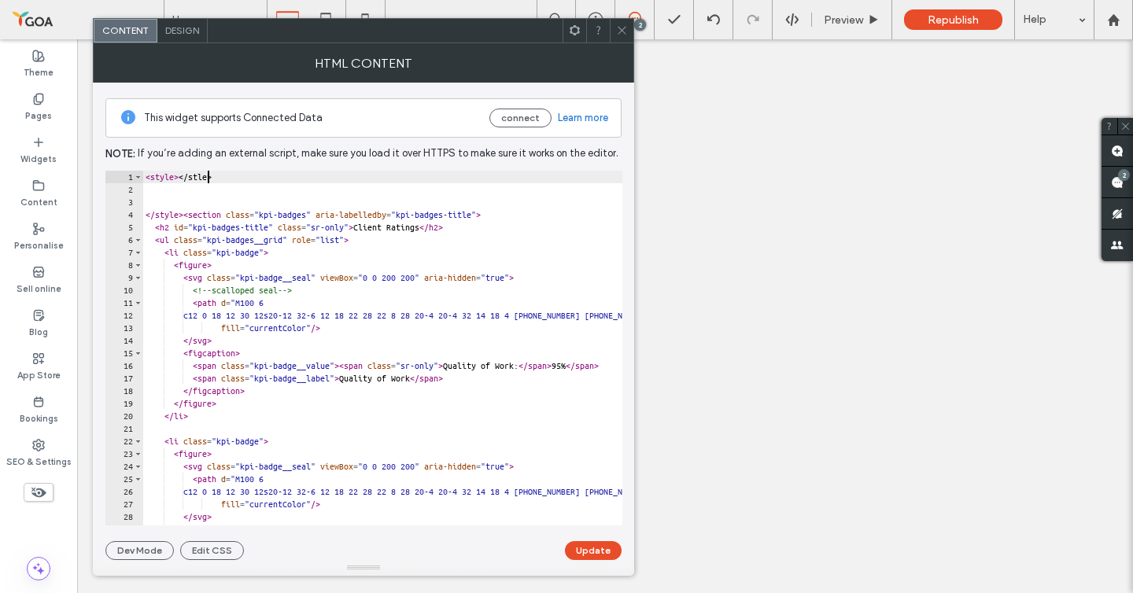
type textarea "**********"
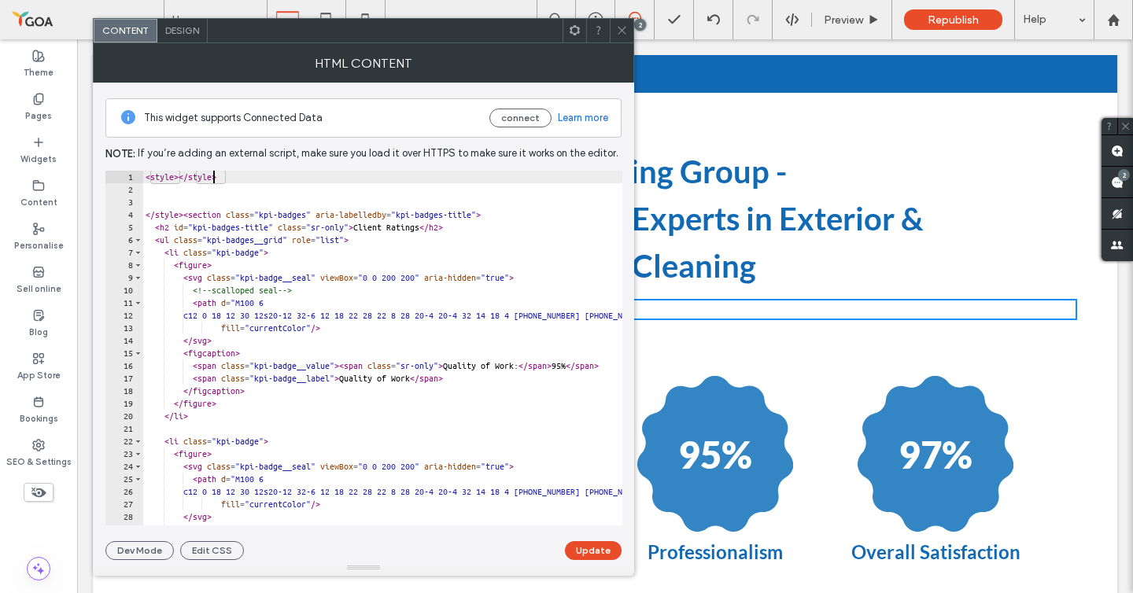
click at [183, 172] on div "< style > </ style > </ style > < section class = "kpi-badges" aria-labelledby …" at bounding box center [833, 361] width 1383 height 380
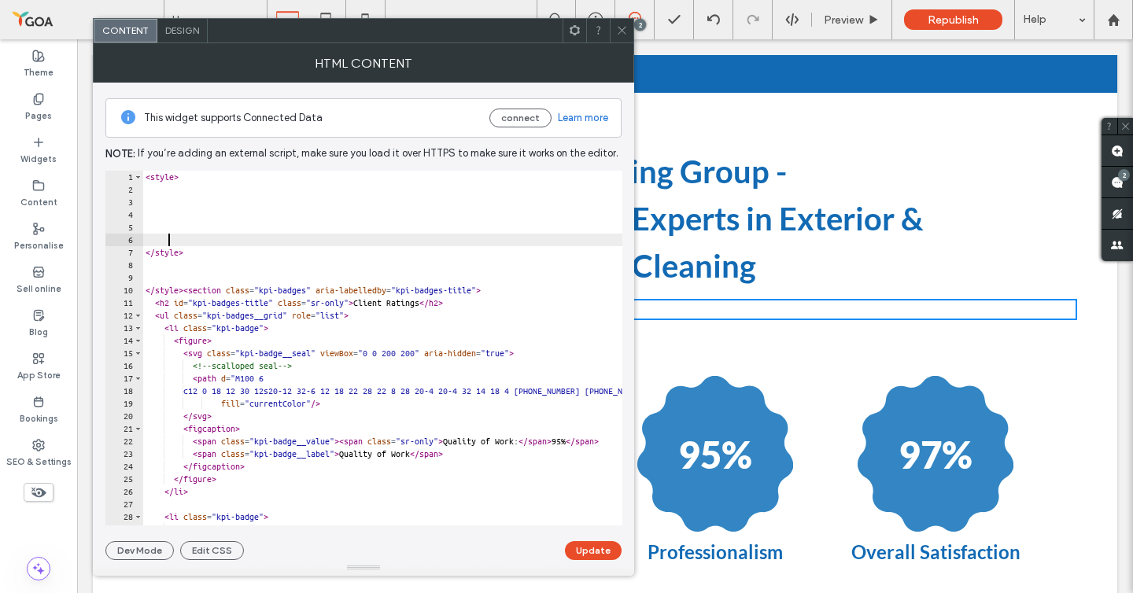
click at [207, 200] on div "< style > </ style > </ style > < section class = "kpi-badges" aria-labelledby …" at bounding box center [833, 361] width 1383 height 380
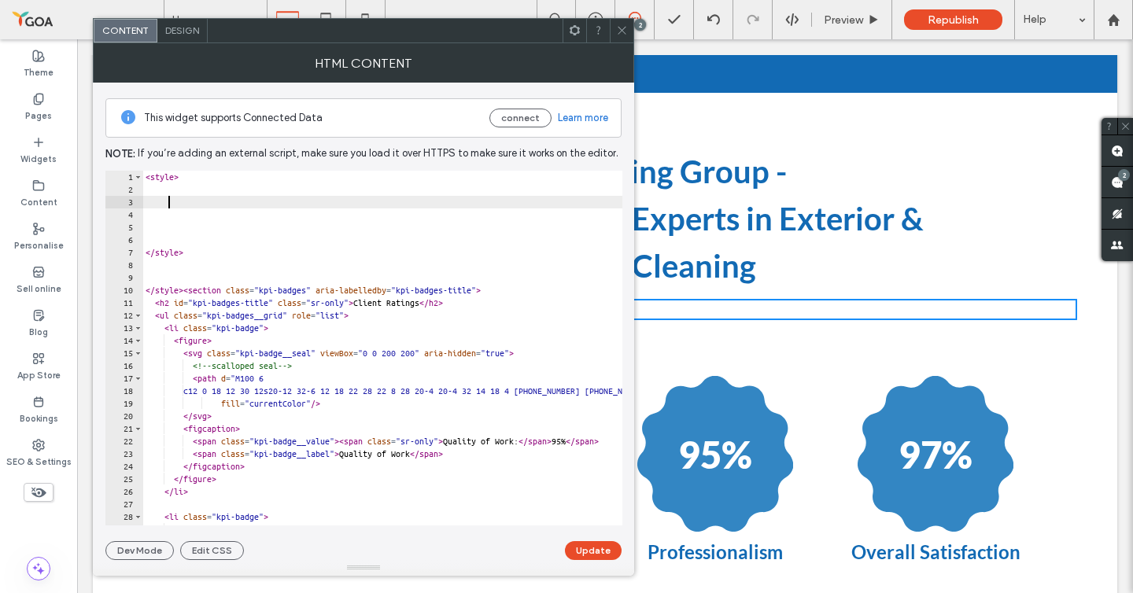
paste textarea "**********"
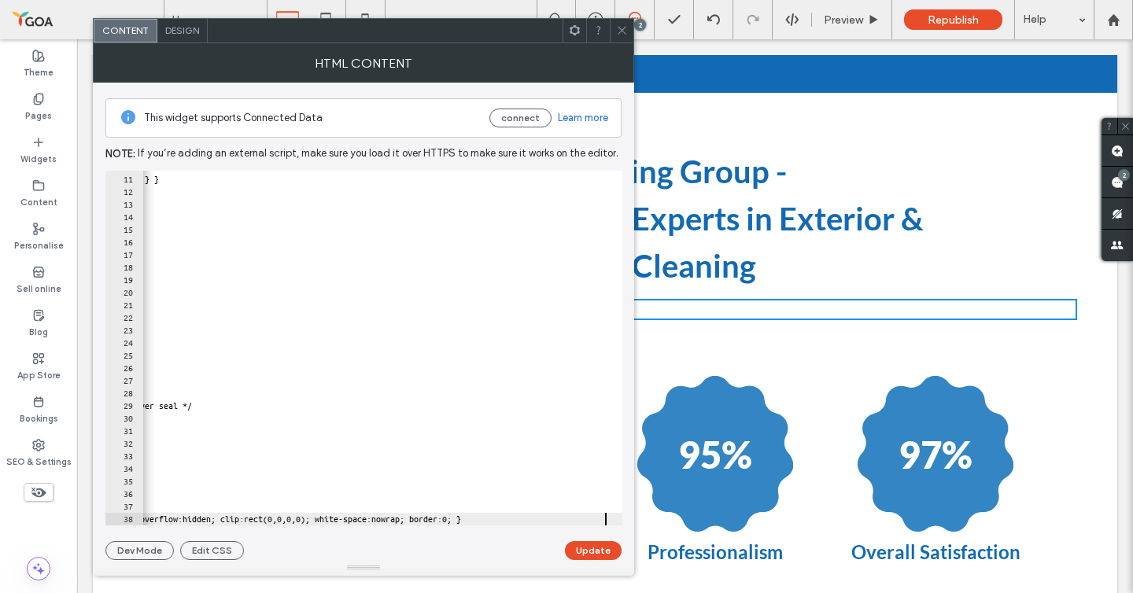
scroll to position [0, 402]
click at [606, 556] on button "Update" at bounding box center [593, 550] width 57 height 19
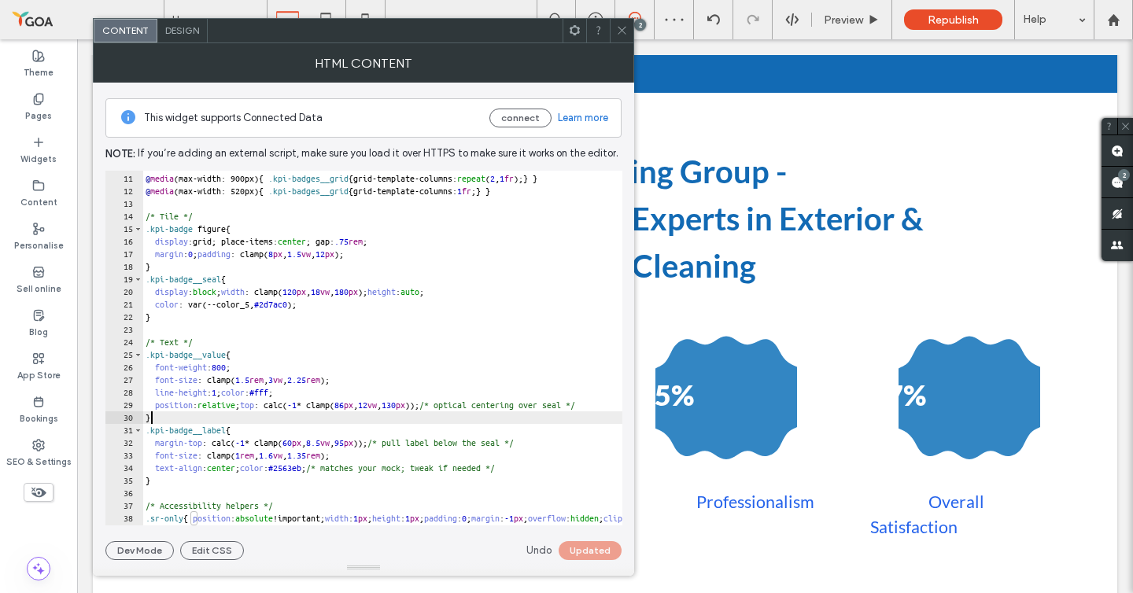
scroll to position [0, 0]
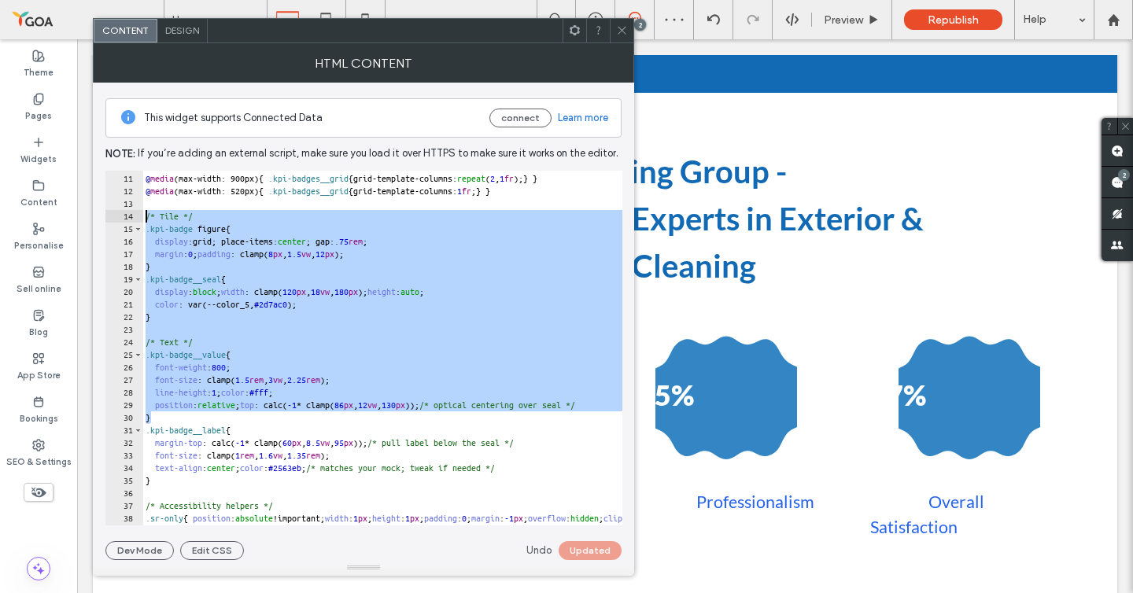
drag, startPoint x: 233, startPoint y: 419, endPoint x: 116, endPoint y: 215, distance: 235.4
click at [116, 215] on div "* 10 11 12 13 14 15 16 17 18 19 20 21 22 23 24 25 26 27 28 29 30 31 32 33 34 35…" at bounding box center [363, 348] width 517 height 355
type textarea "**********"
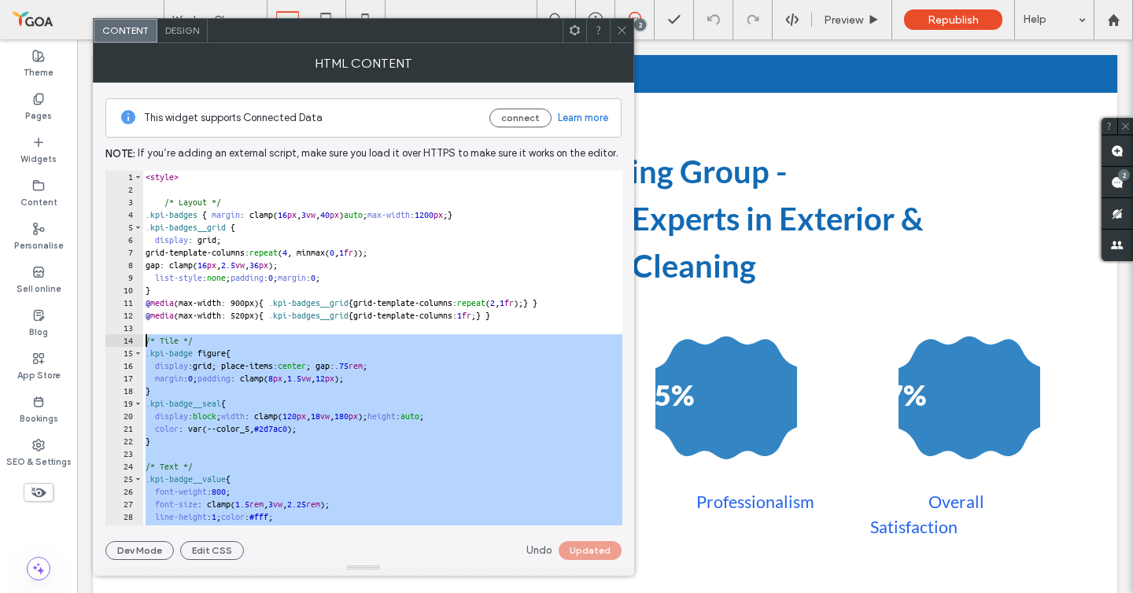
click at [172, 194] on div "< style > /* Layout */ .kpi-badges { margin : clamp( 16 px , 3 vw , 40 px ) aut…" at bounding box center [833, 361] width 1383 height 380
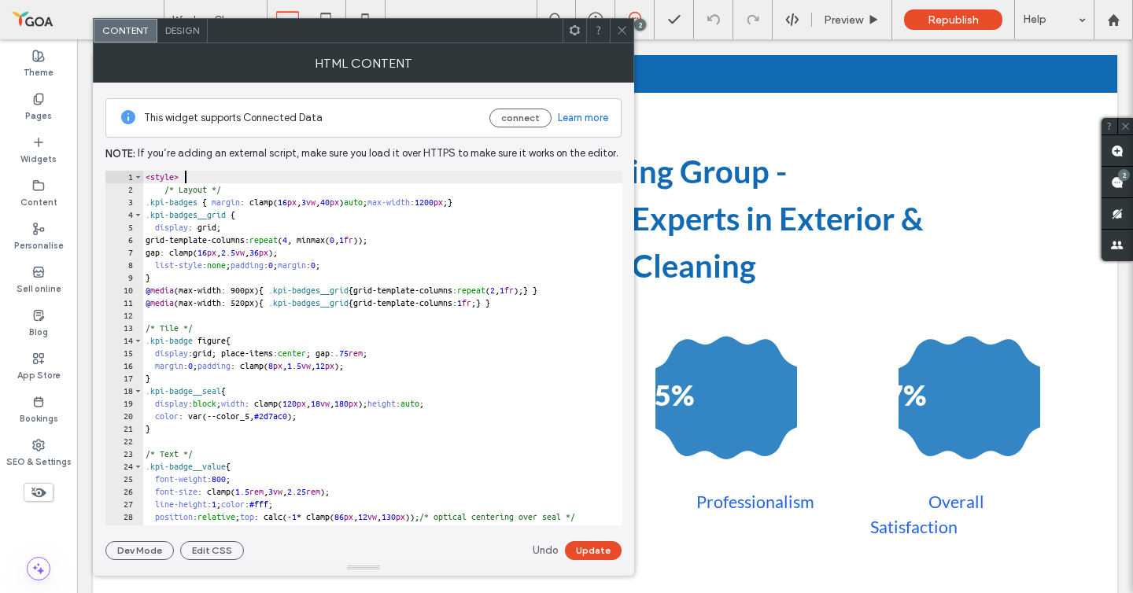
click at [170, 190] on div "< style > /* Layout */ .kpi-badges { margin : clamp( 16 px , 3 vw , 40 px ) aut…" at bounding box center [833, 361] width 1383 height 380
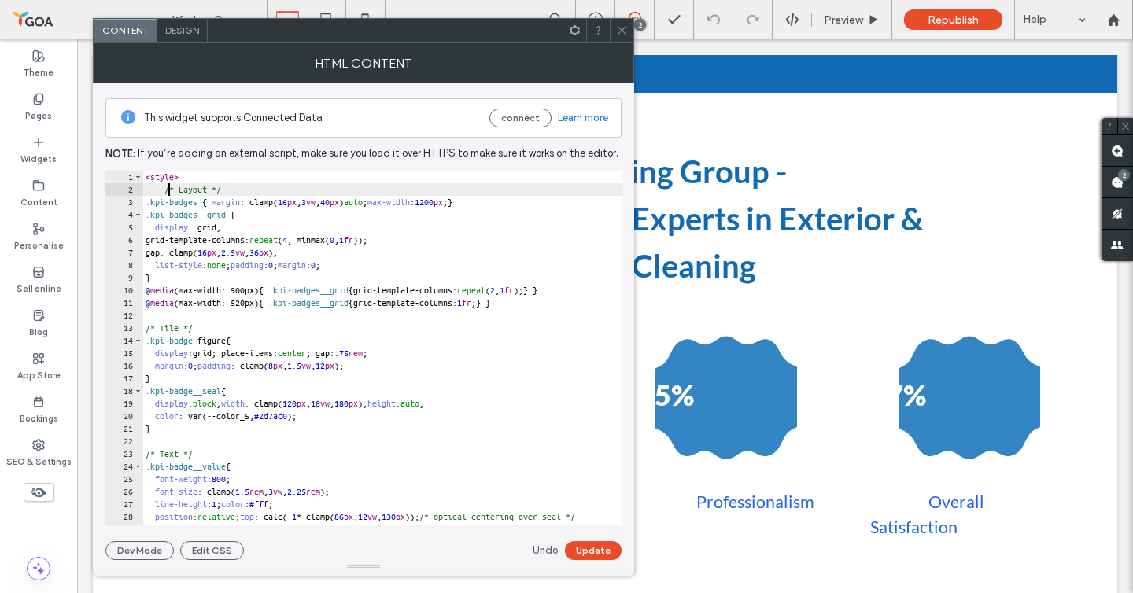
type textarea "**********"
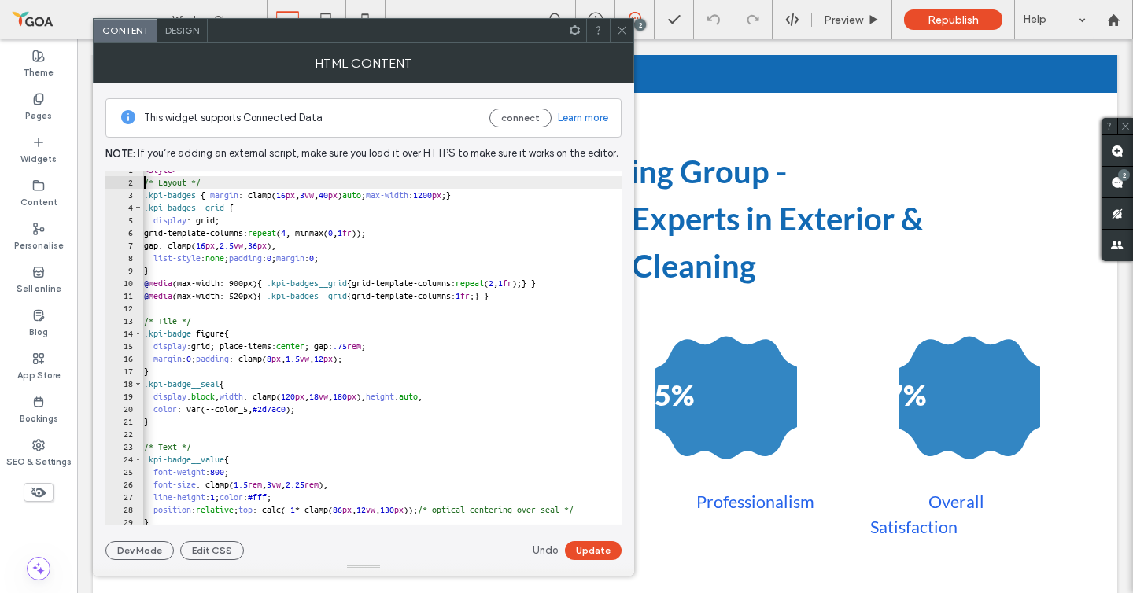
scroll to position [0, 2]
click at [618, 24] on icon at bounding box center [622, 30] width 12 height 12
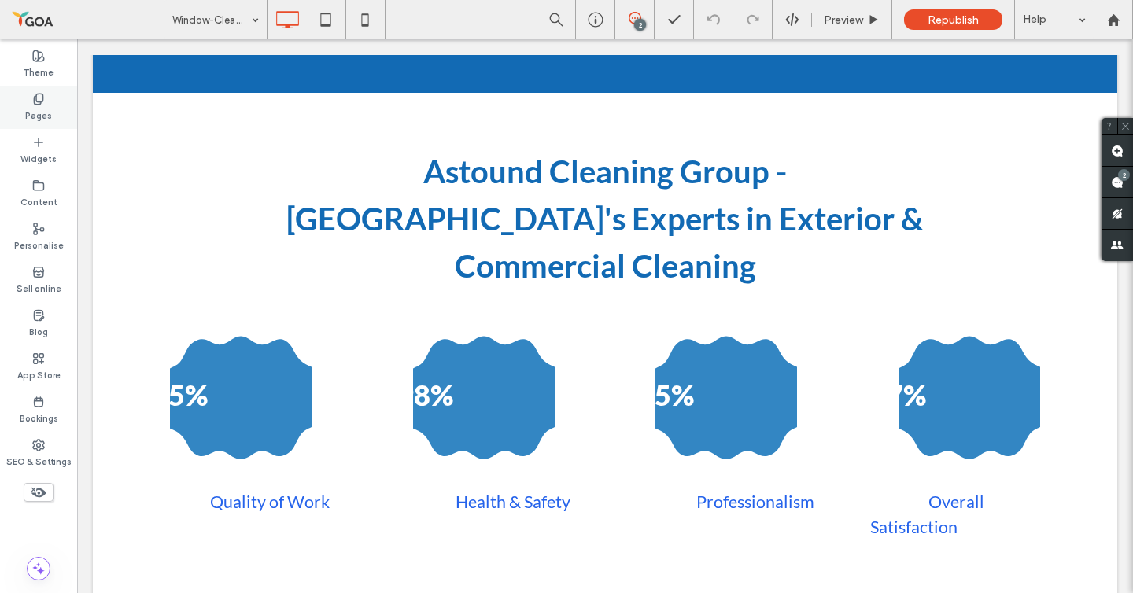
click at [28, 107] on label "Pages" at bounding box center [38, 113] width 27 height 17
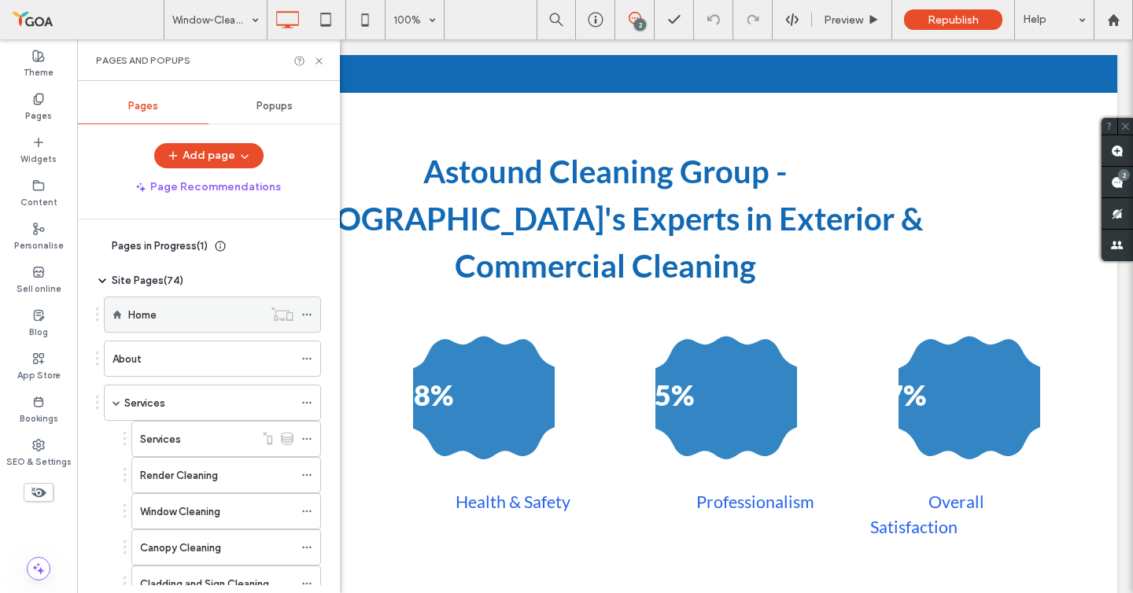
click at [209, 325] on div "Home" at bounding box center [195, 314] width 135 height 35
click at [317, 61] on use at bounding box center [319, 60] width 6 height 6
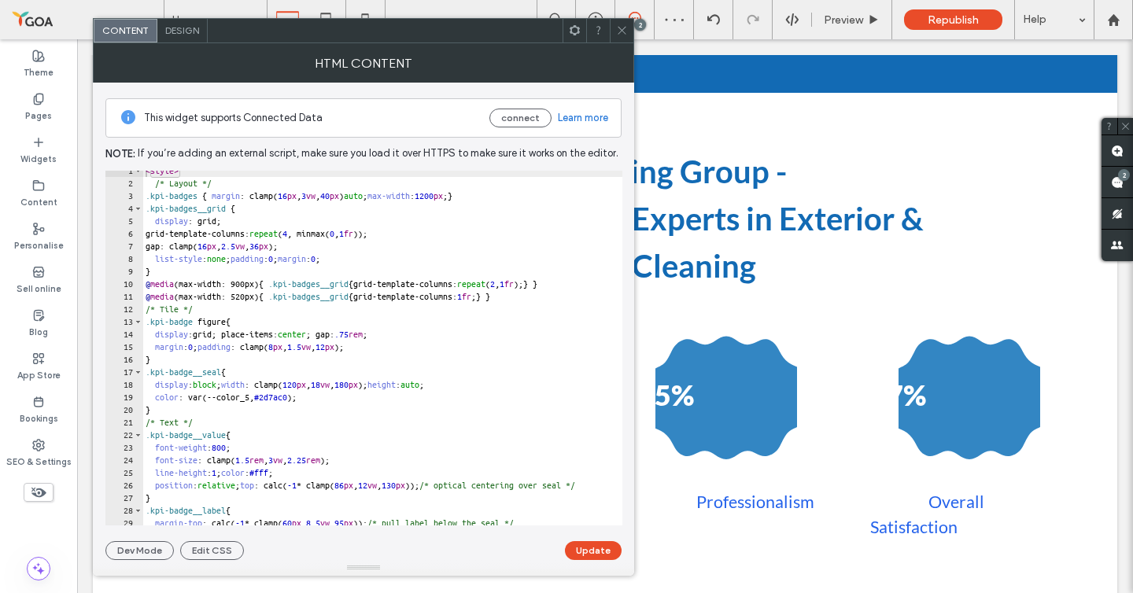
scroll to position [12, 0]
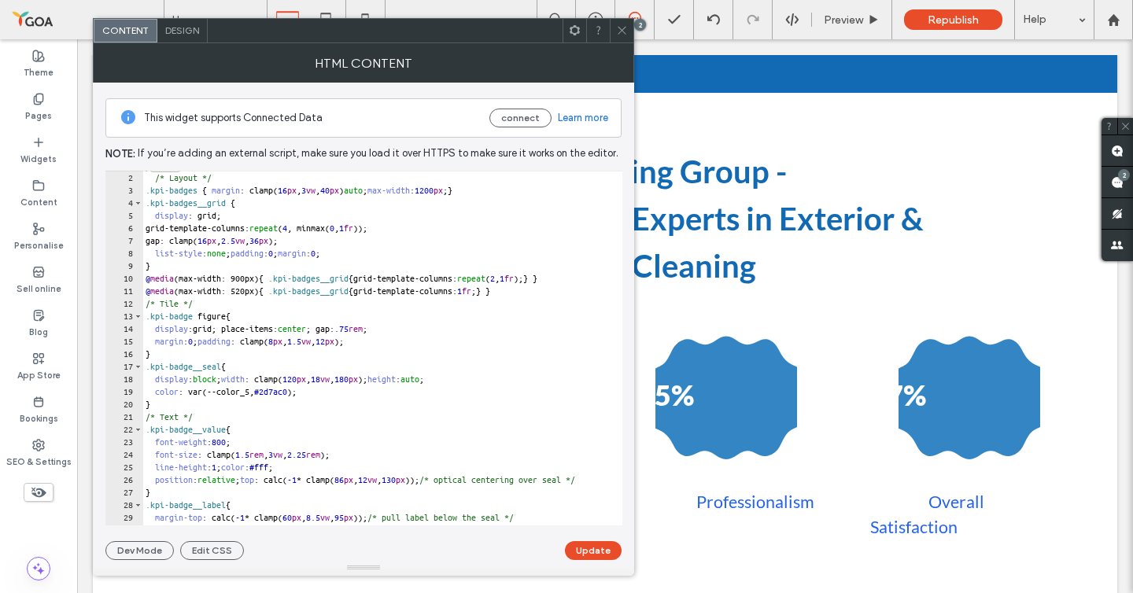
click at [619, 24] on icon at bounding box center [622, 30] width 12 height 12
